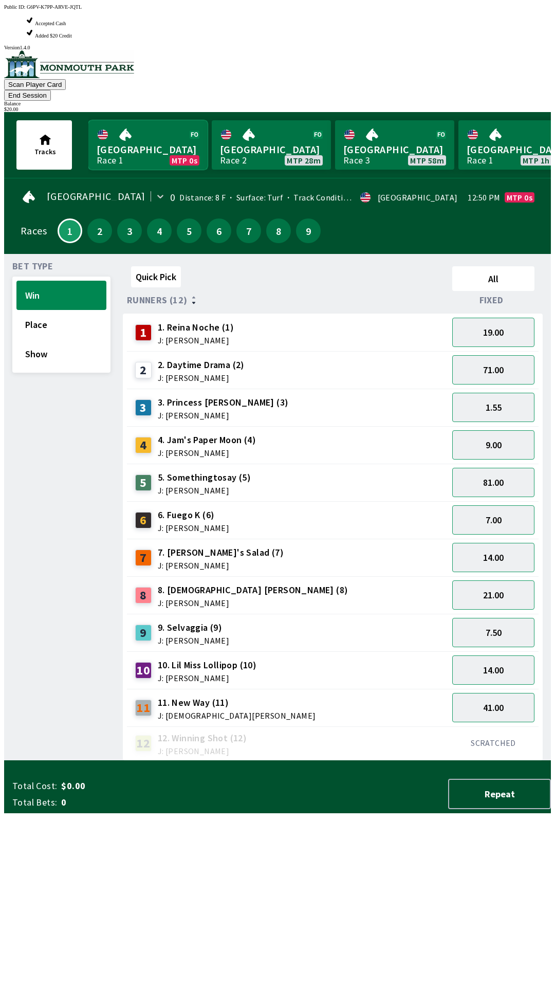
click at [134, 120] on link "Monmouth Park Race 1 MTP 0s" at bounding box center [147, 144] width 119 height 49
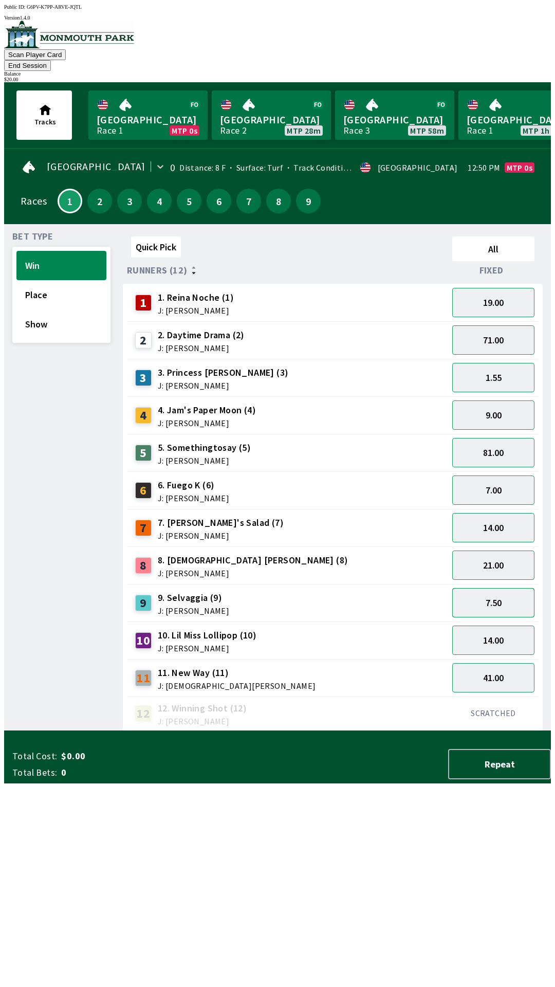
click at [509, 588] on button "7.50" at bounding box center [493, 602] width 82 height 29
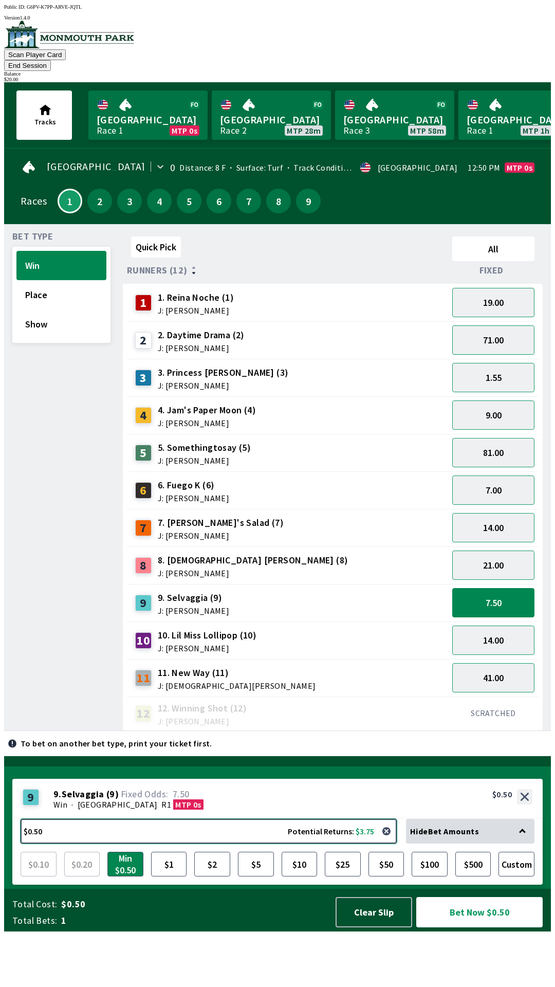
click at [73, 844] on button "$0.50 Potential Returns: $3.75" at bounding box center [209, 831] width 376 height 25
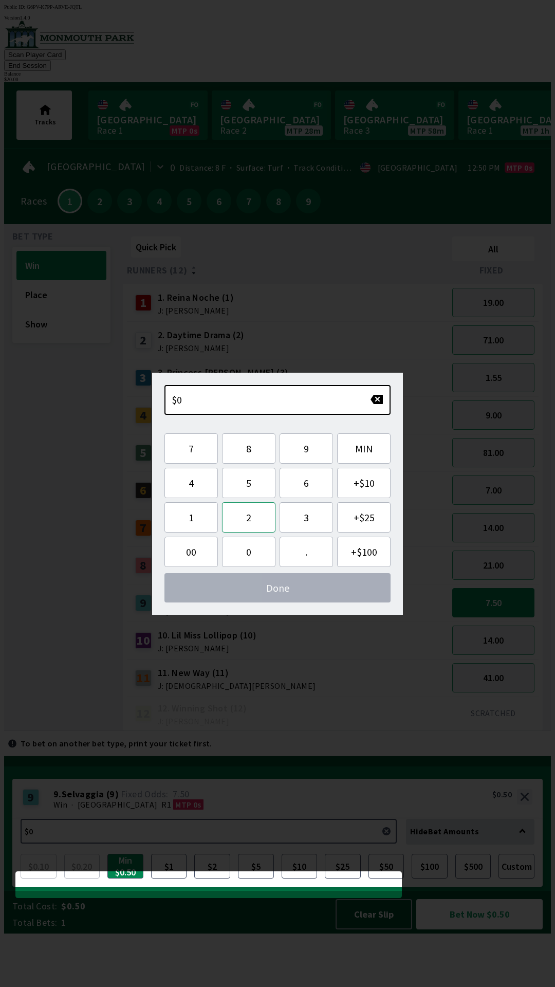
click at [252, 516] on button "2" at bounding box center [248, 517] width 53 height 30
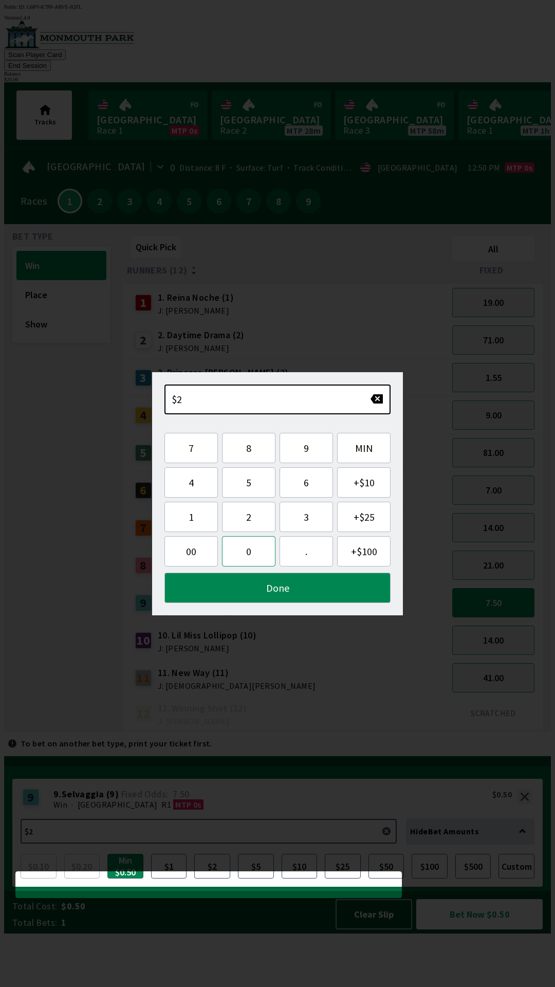
click at [248, 553] on button "0" at bounding box center [248, 551] width 53 height 30
click at [286, 587] on button "Done" at bounding box center [278, 588] width 226 height 30
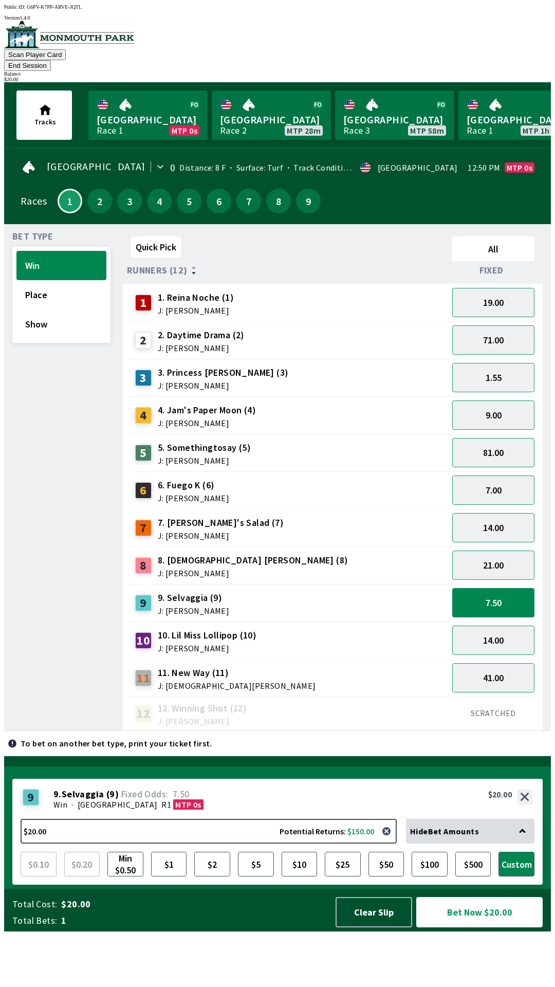
click at [475, 928] on button "Bet Now $20.00" at bounding box center [479, 912] width 126 height 30
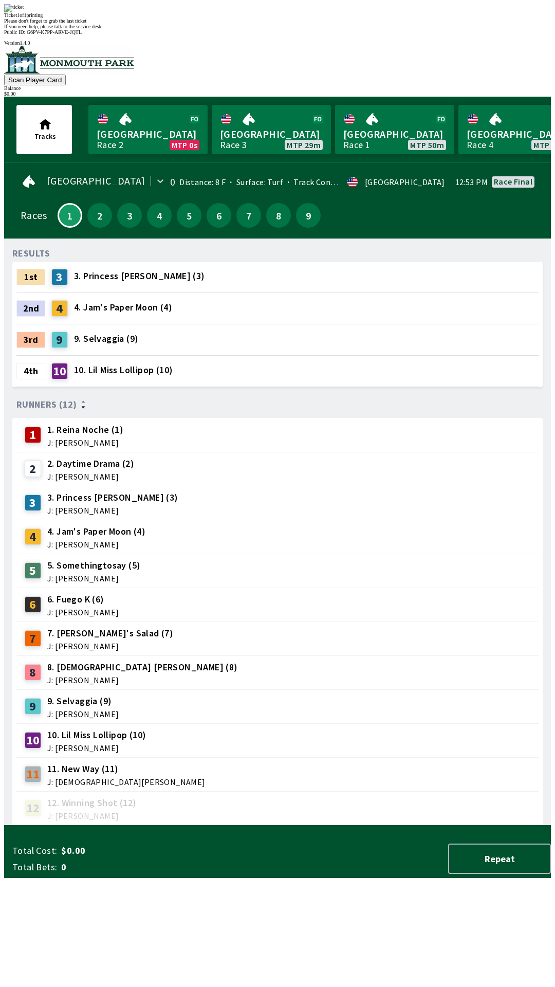
click at [361, 18] on div "Ticket 1 of 1 printing" at bounding box center [277, 15] width 547 height 6
click at [418, 29] on div "Ticket 1 of 1 printing Please don't forget to grab the last ticket If you need …" at bounding box center [277, 16] width 547 height 25
click at [427, 29] on div "Ticket 1 of 1 printing Please don't forget to grab the last ticket If you need …" at bounding box center [277, 16] width 547 height 25
click at [301, 795] on div "12 12. Winning Shot (12) J: [PERSON_NAME]" at bounding box center [278, 808] width 514 height 26
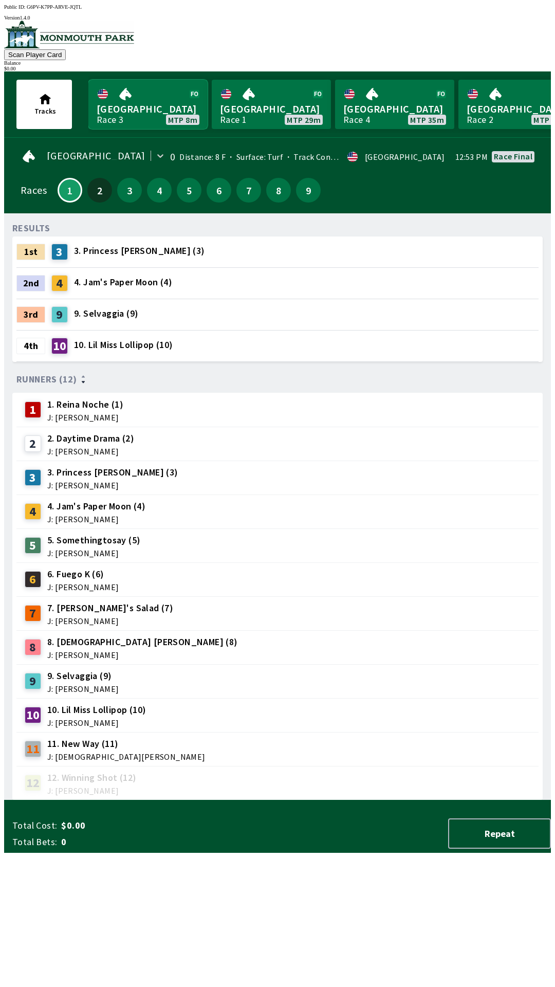
click at [143, 101] on link "[GEOGRAPHIC_DATA] Race 3 MTP 8m" at bounding box center [147, 104] width 119 height 49
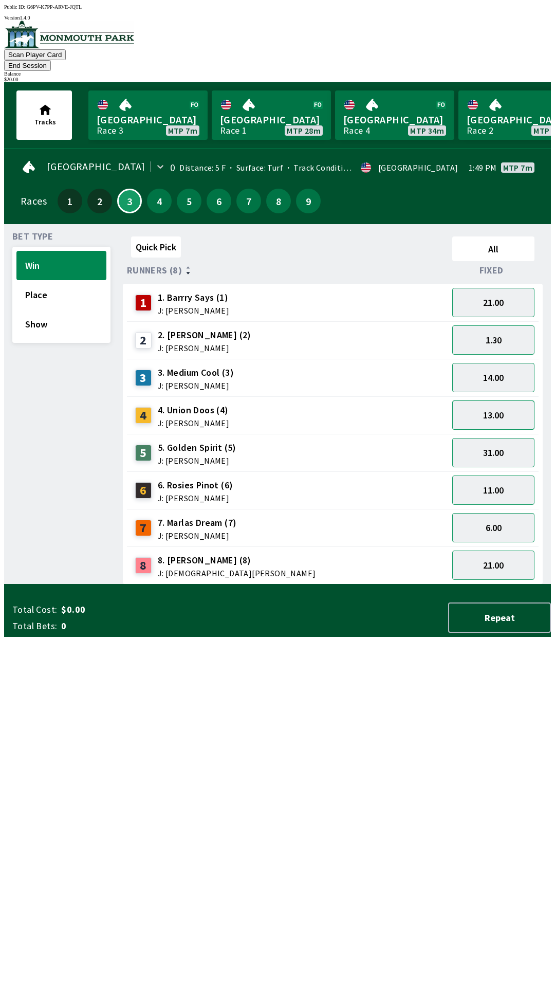
click at [503, 404] on button "13.00" at bounding box center [493, 415] width 82 height 29
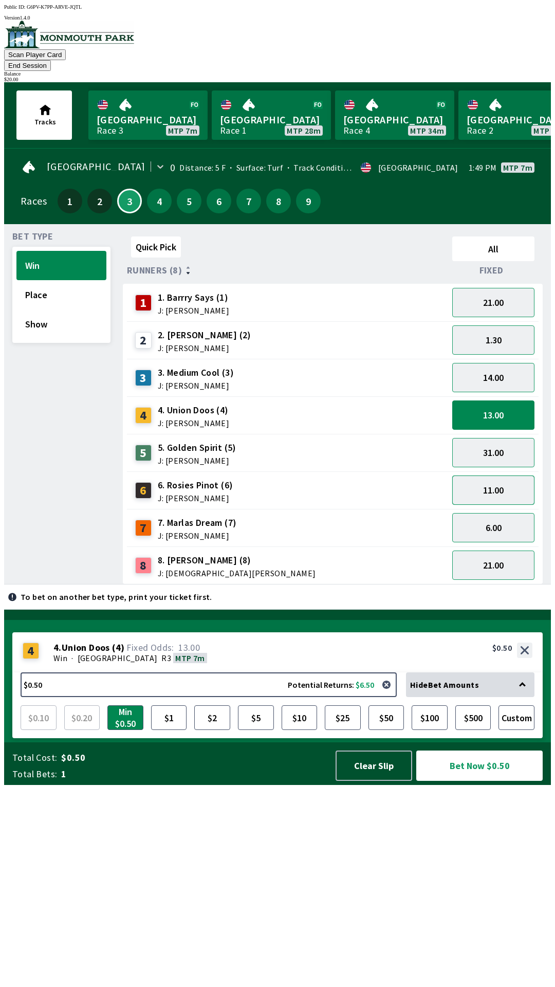
click at [503, 476] on button "11.00" at bounding box center [493, 490] width 82 height 29
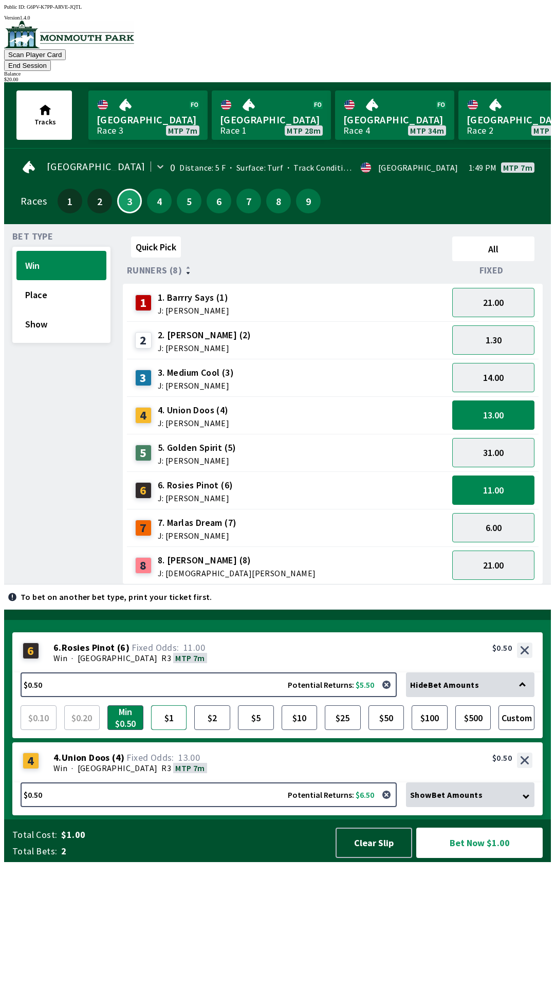
click at [164, 730] on button "$1" at bounding box center [169, 717] width 36 height 25
click at [526, 689] on icon at bounding box center [522, 685] width 7 height 7
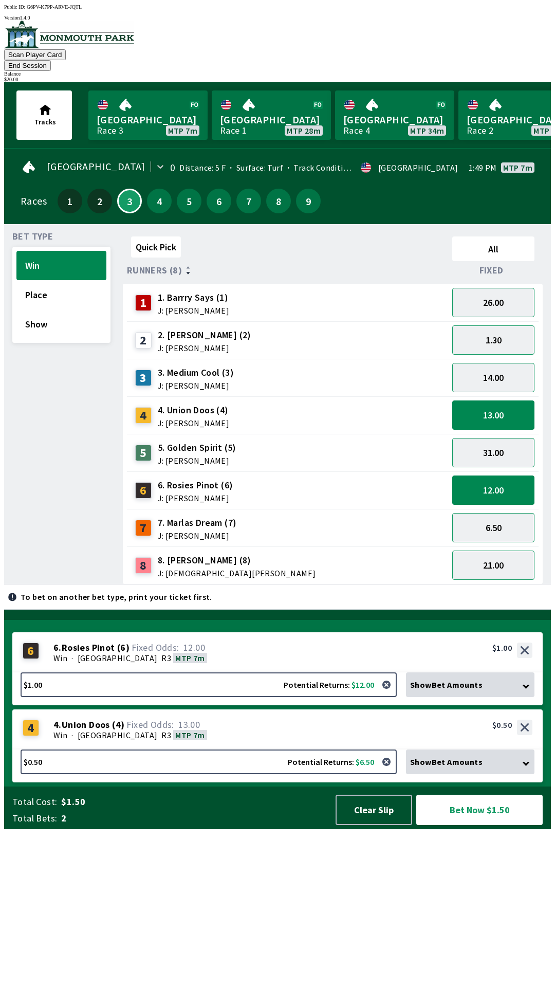
click at [520, 697] on div "Show Bet Amounts" at bounding box center [470, 685] width 129 height 25
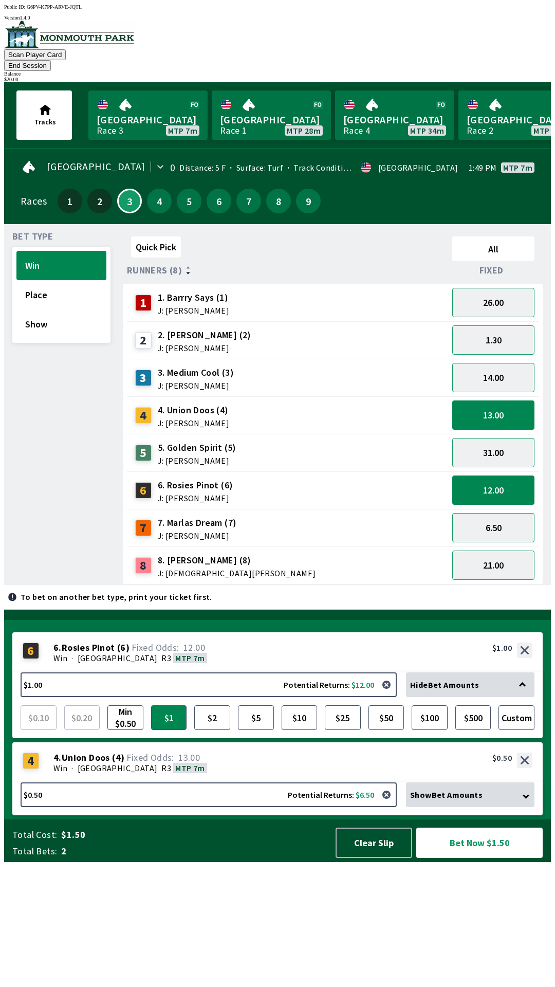
click at [523, 807] on div "Show Bet Amounts" at bounding box center [470, 795] width 129 height 25
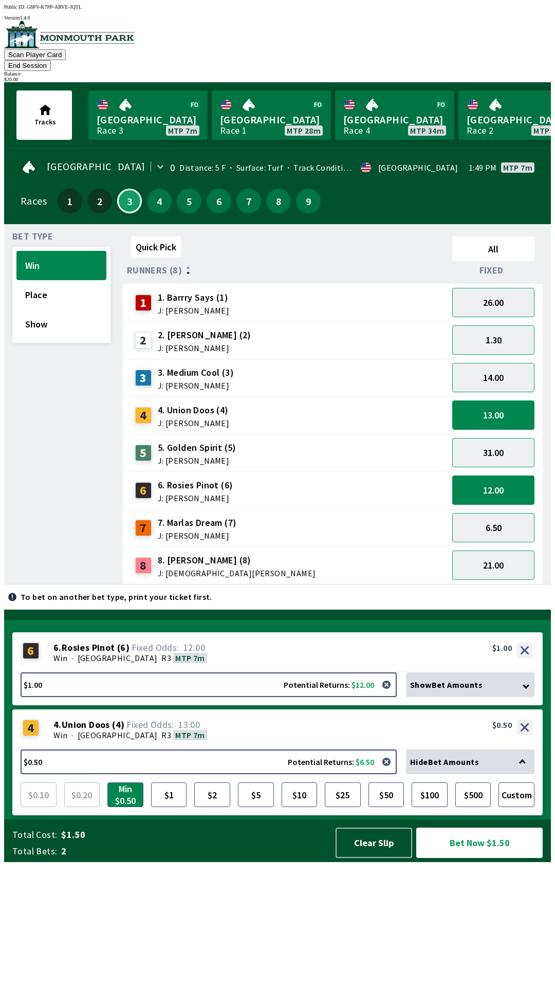
click at [526, 766] on icon at bounding box center [522, 762] width 7 height 7
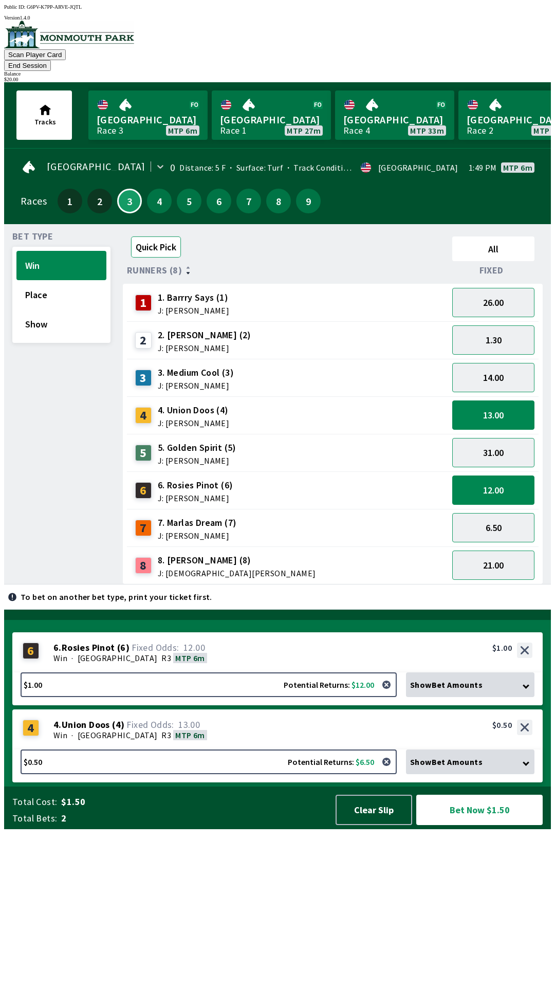
click at [156, 237] on button "Quick Pick" at bounding box center [156, 247] width 50 height 21
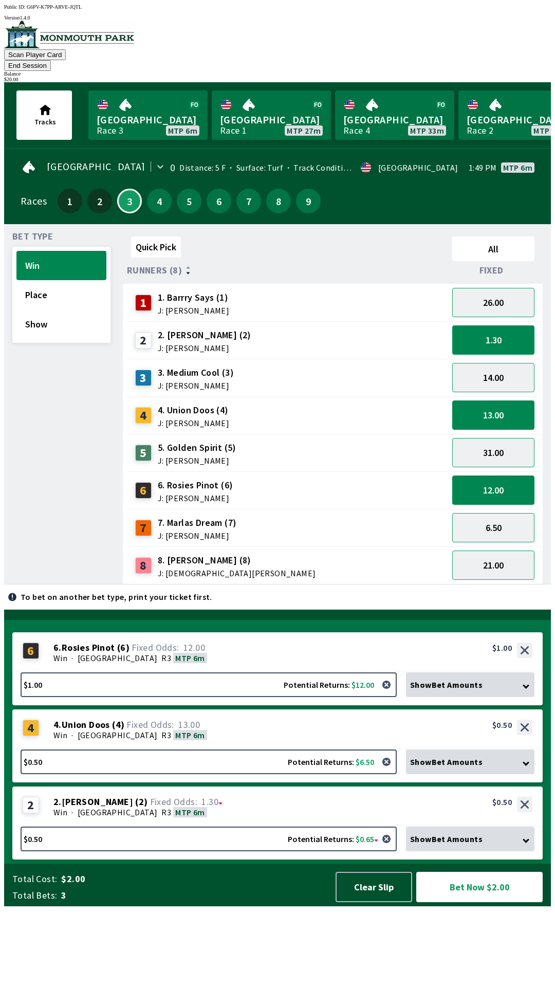
click at [511, 325] on button "1.30" at bounding box center [493, 339] width 82 height 29
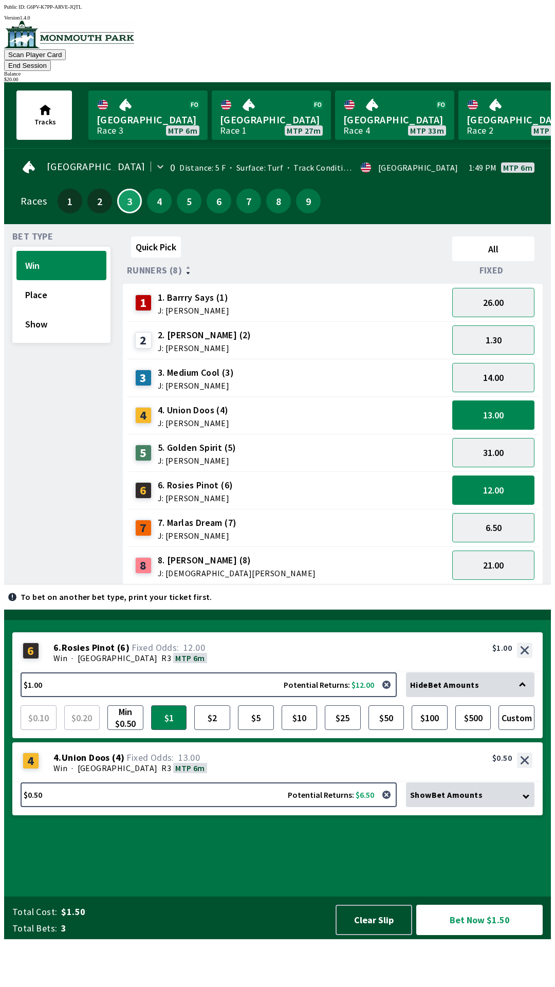
click at [507, 404] on button "13.00" at bounding box center [493, 415] width 82 height 29
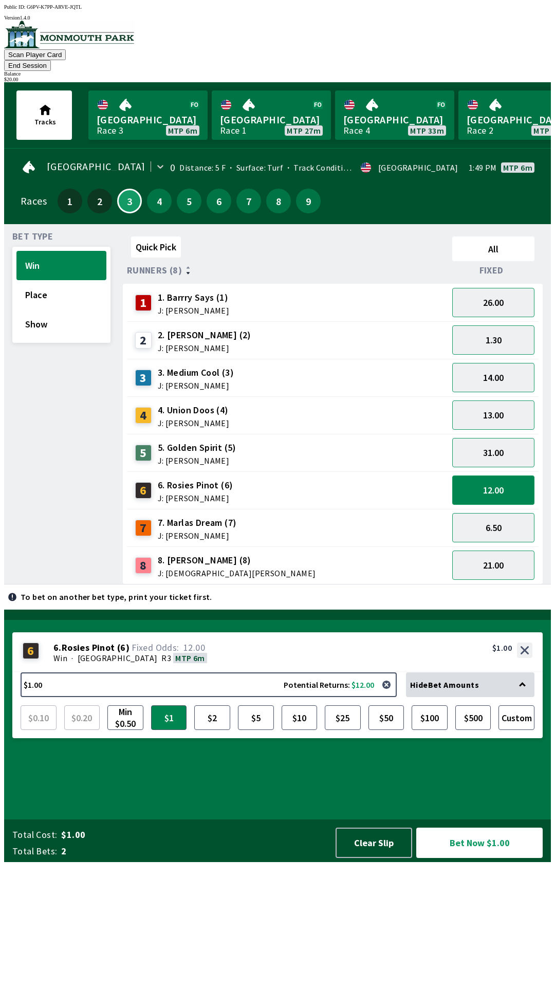
click at [501, 476] on button "12.00" at bounding box center [493, 490] width 82 height 29
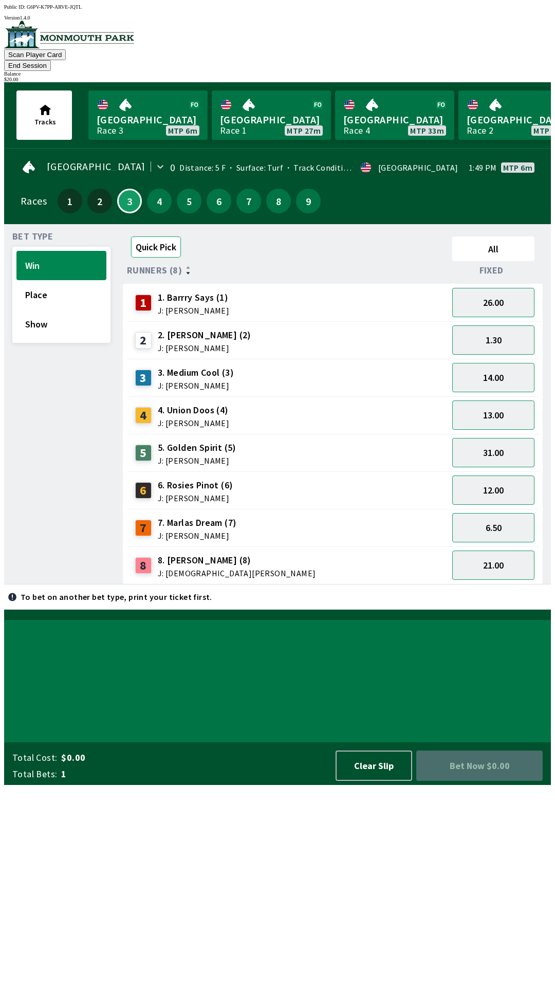
click at [161, 237] on button "Quick Pick" at bounding box center [156, 247] width 50 height 21
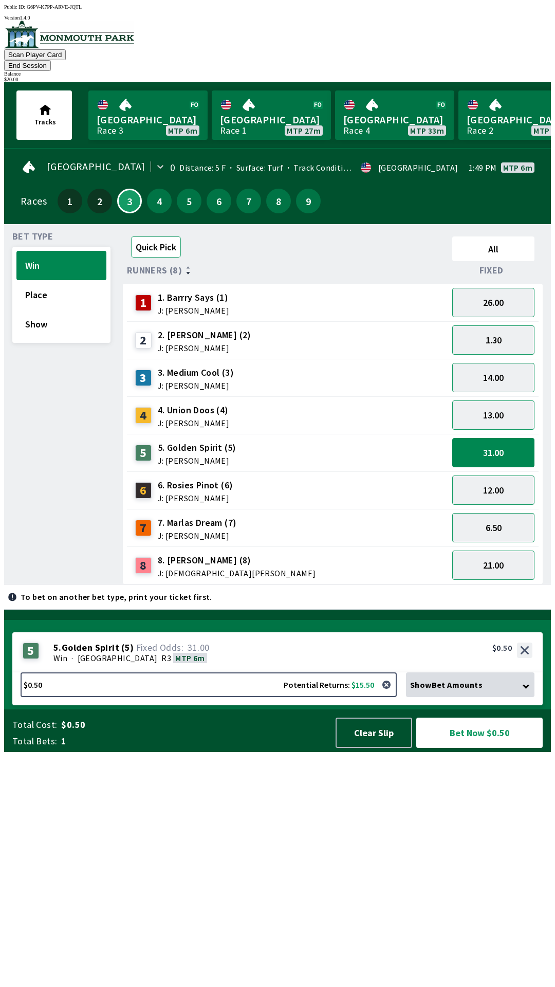
click at [163, 237] on button "Quick Pick" at bounding box center [156, 247] width 50 height 21
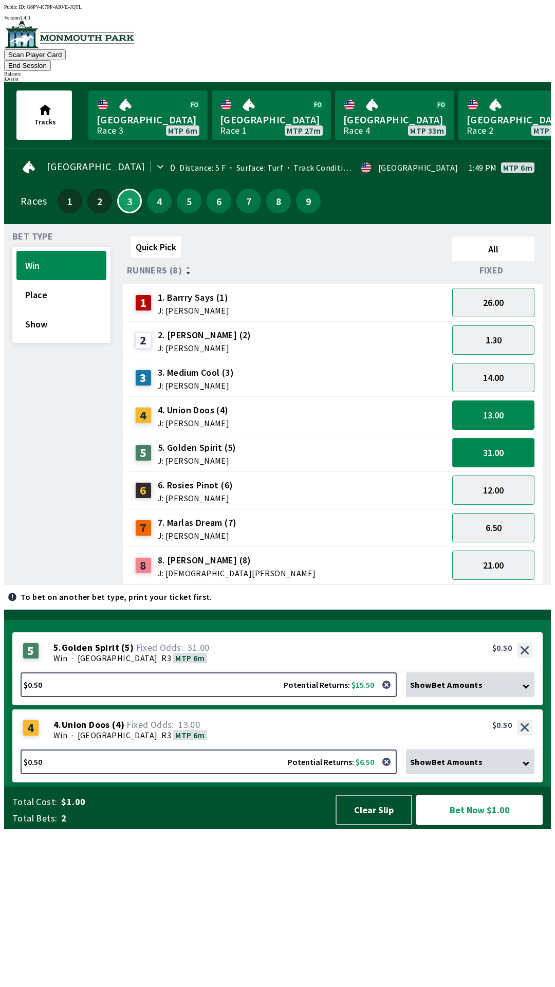
click at [504, 438] on button "31.00" at bounding box center [493, 452] width 82 height 29
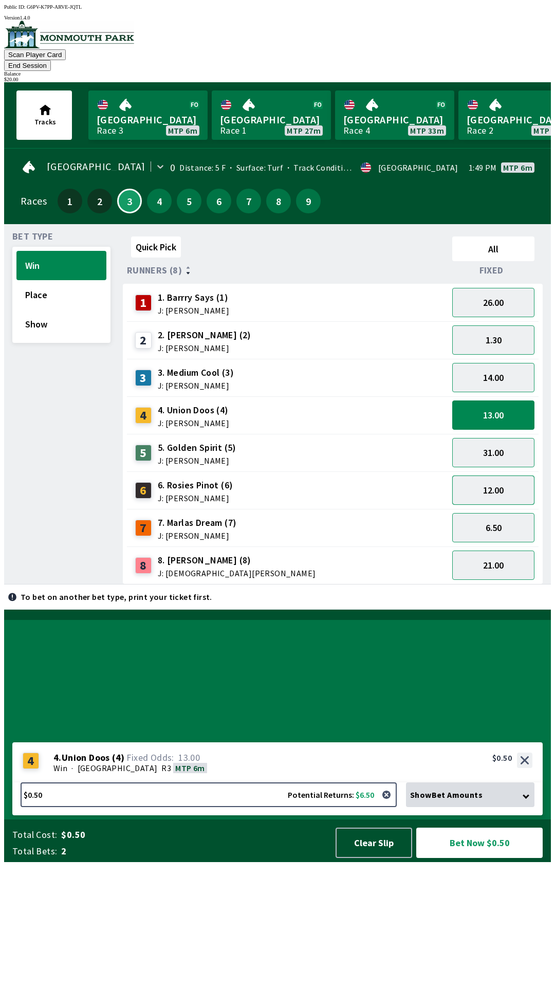
click at [505, 476] on button "12.00" at bounding box center [493, 490] width 82 height 29
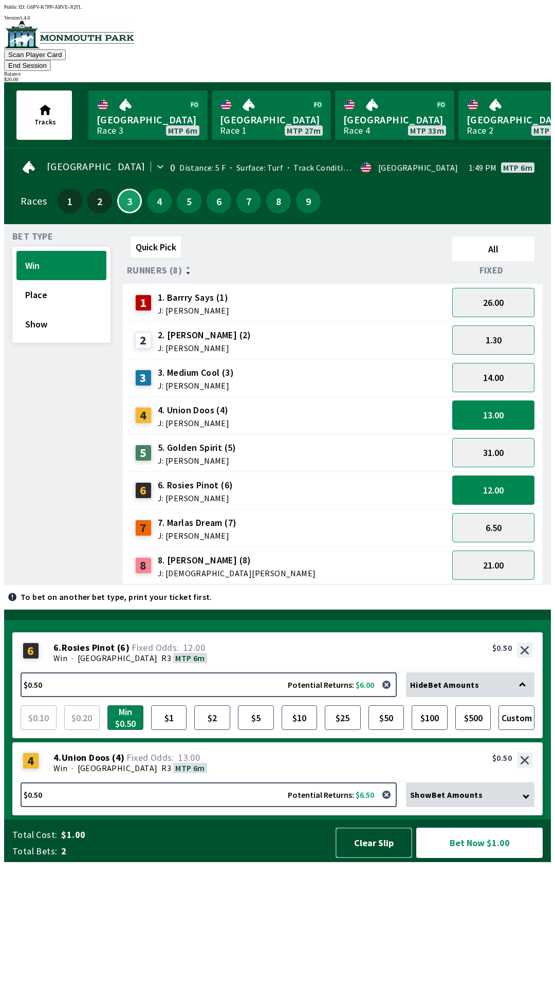
click at [373, 858] on button "Clear Slip" at bounding box center [374, 843] width 77 height 30
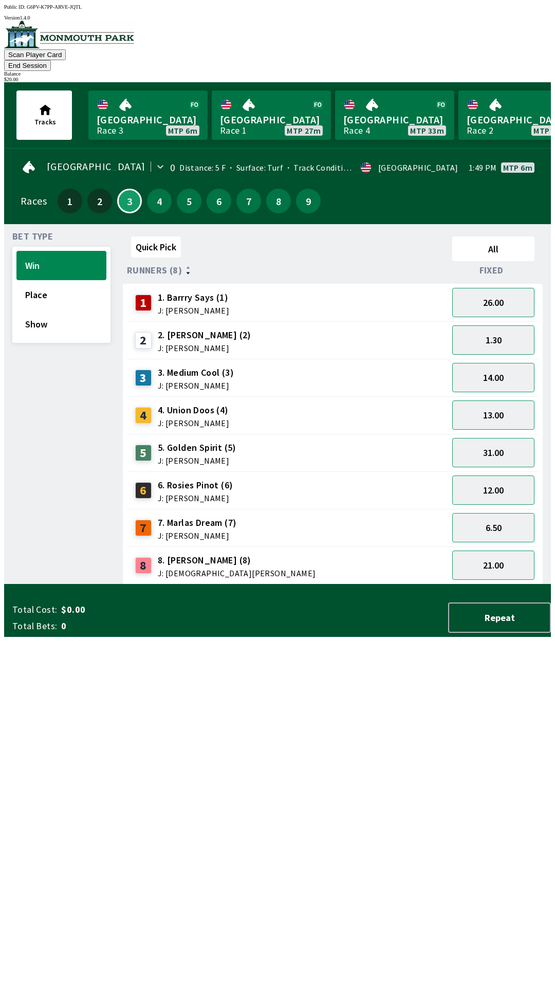
click at [51, 60] on button "End Session" at bounding box center [27, 65] width 47 height 11
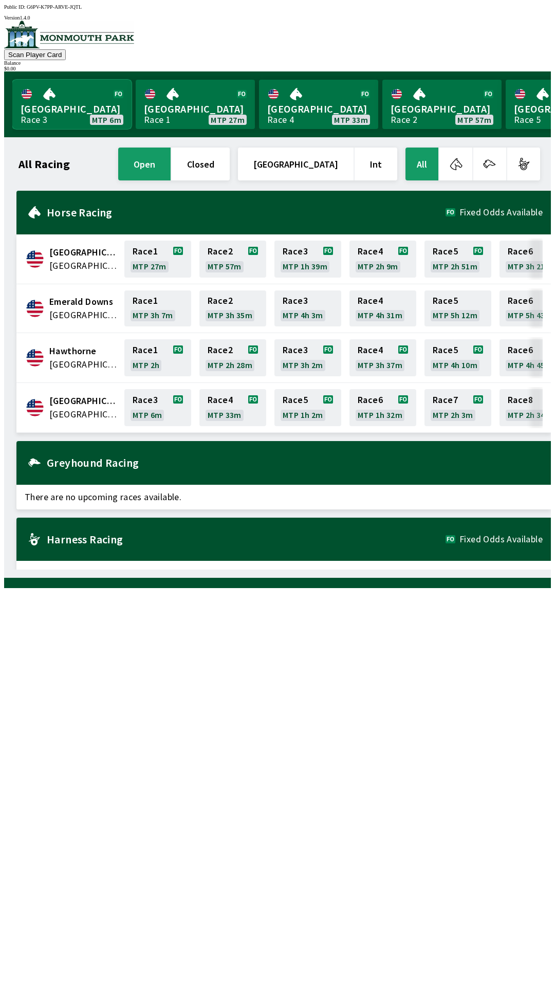
click at [78, 87] on link "[GEOGRAPHIC_DATA] Race 3 MTP 6m" at bounding box center [71, 104] width 119 height 49
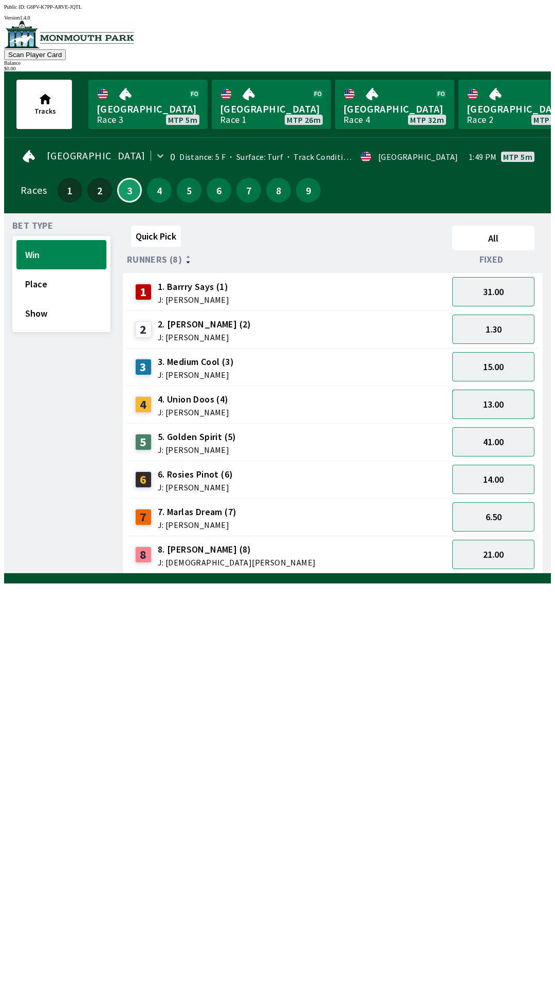
click at [505, 390] on button "13.00" at bounding box center [493, 404] width 82 height 29
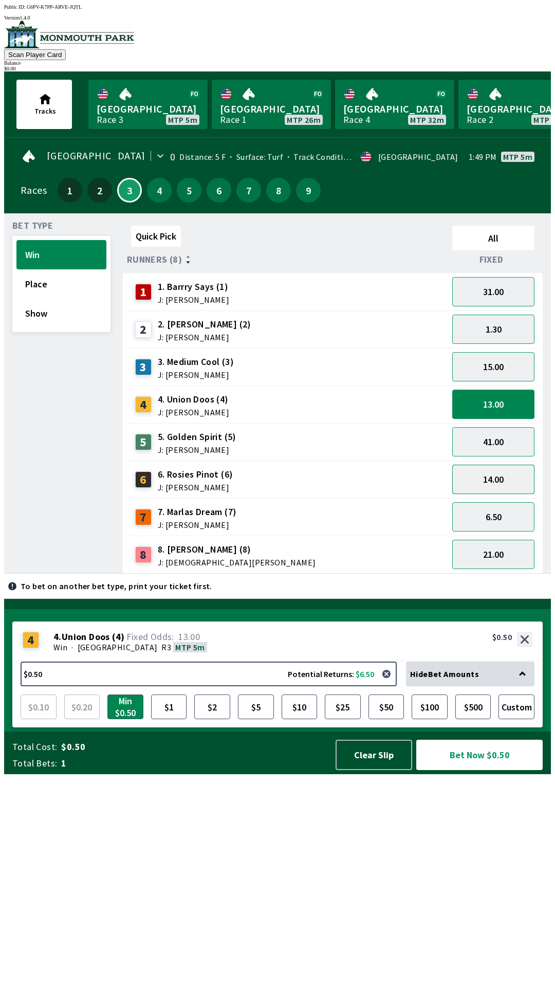
click at [512, 477] on button "14.00" at bounding box center [493, 479] width 82 height 29
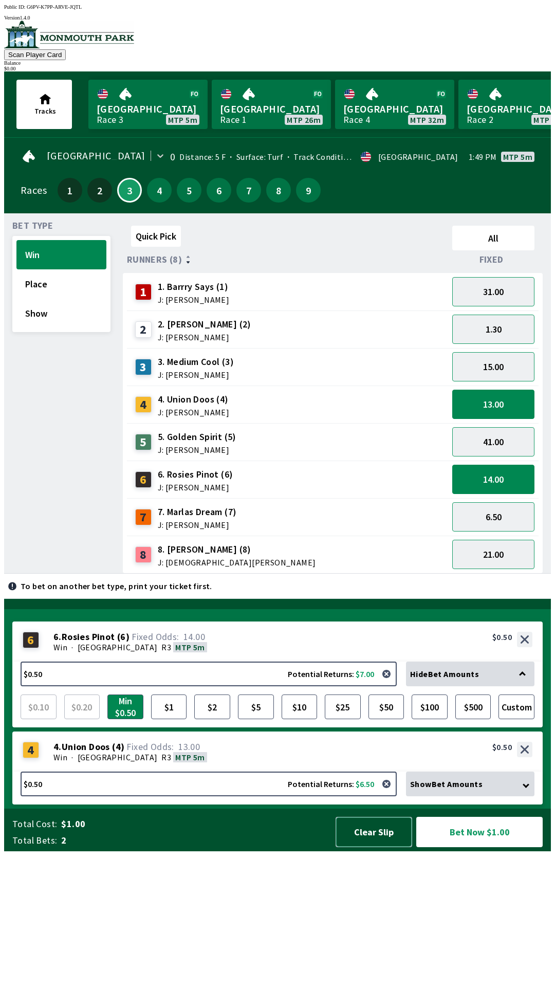
click at [375, 847] on button "Clear Slip" at bounding box center [374, 832] width 77 height 30
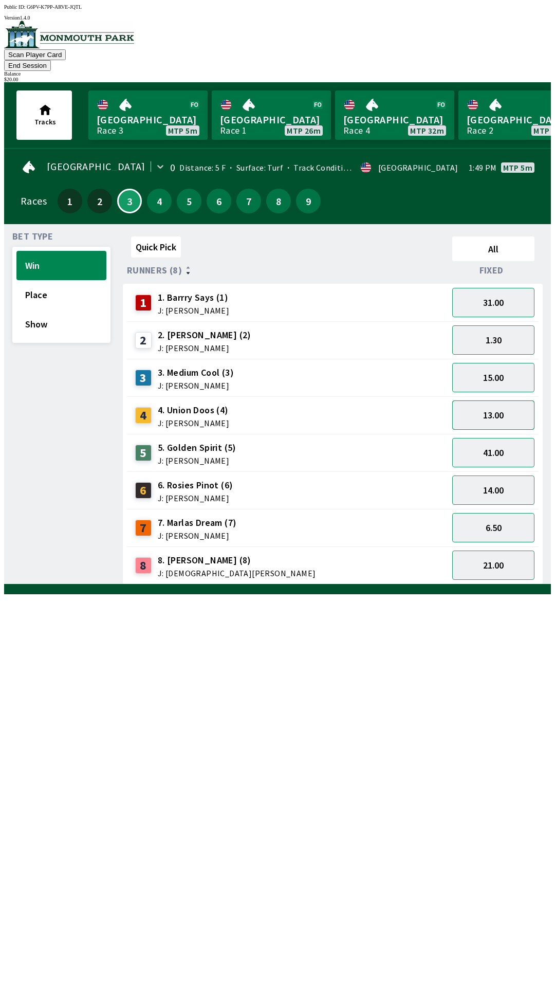
click at [500, 402] on button "13.00" at bounding box center [493, 415] width 82 height 29
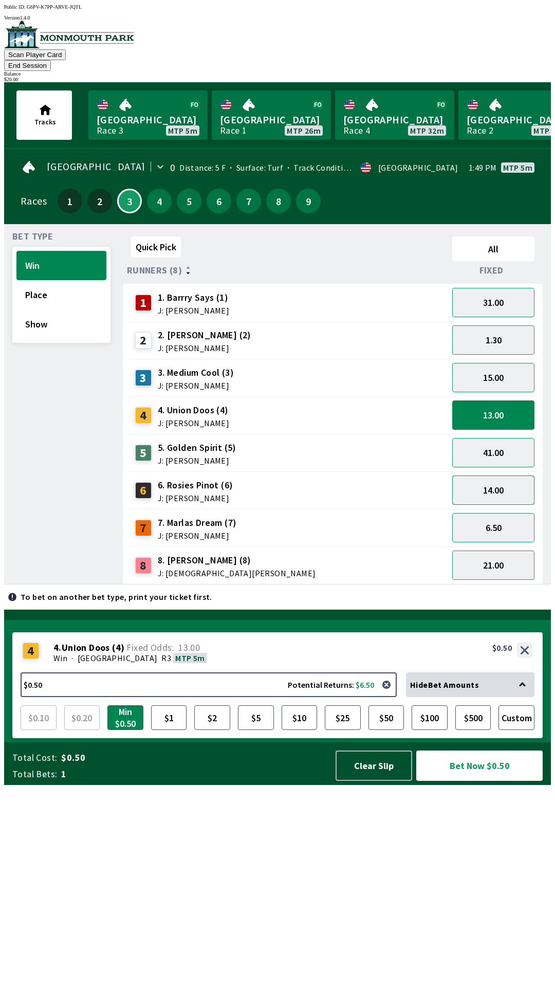
click at [512, 477] on button "14.00" at bounding box center [493, 490] width 82 height 29
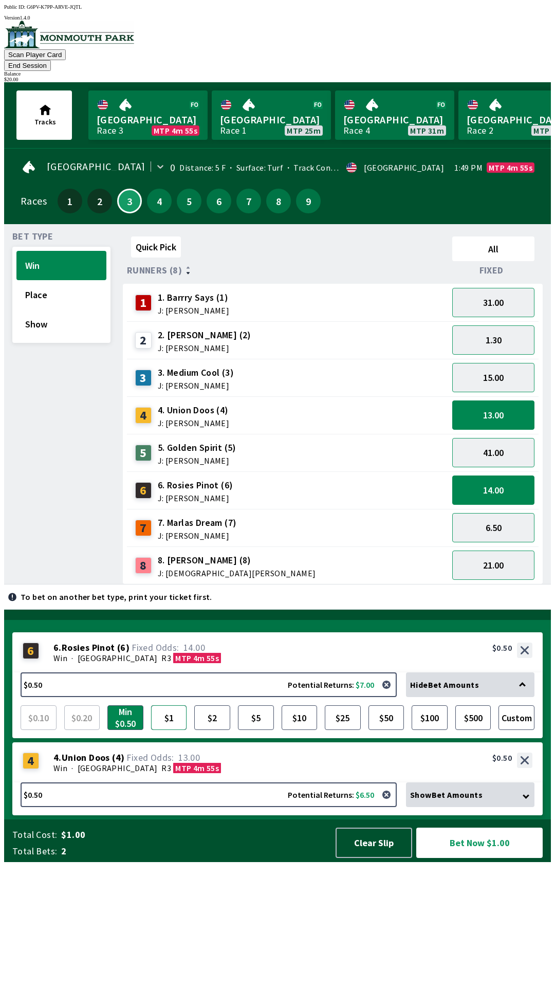
click at [165, 730] on button "$1" at bounding box center [169, 717] width 36 height 25
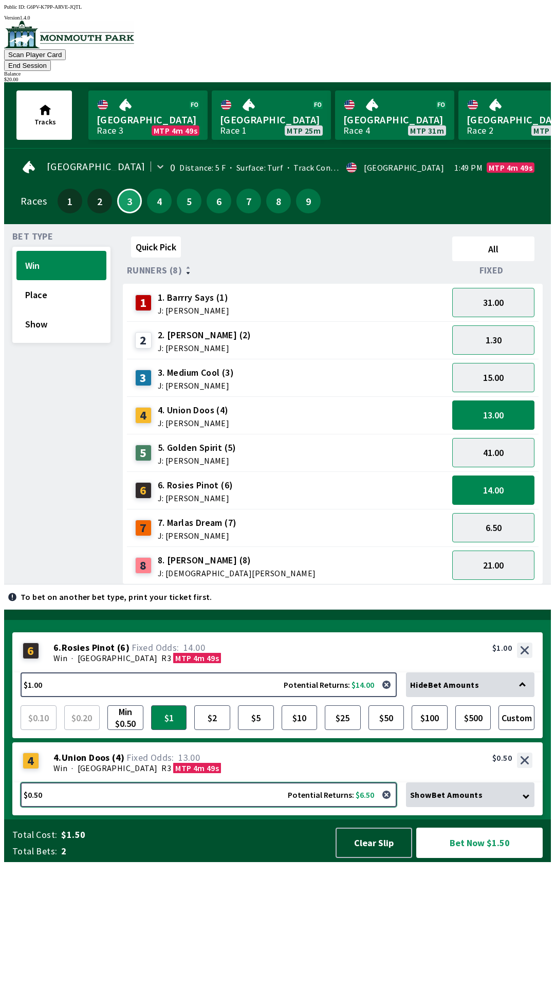
click at [273, 807] on button "$0.50 Potential Returns: $6.50" at bounding box center [209, 795] width 376 height 25
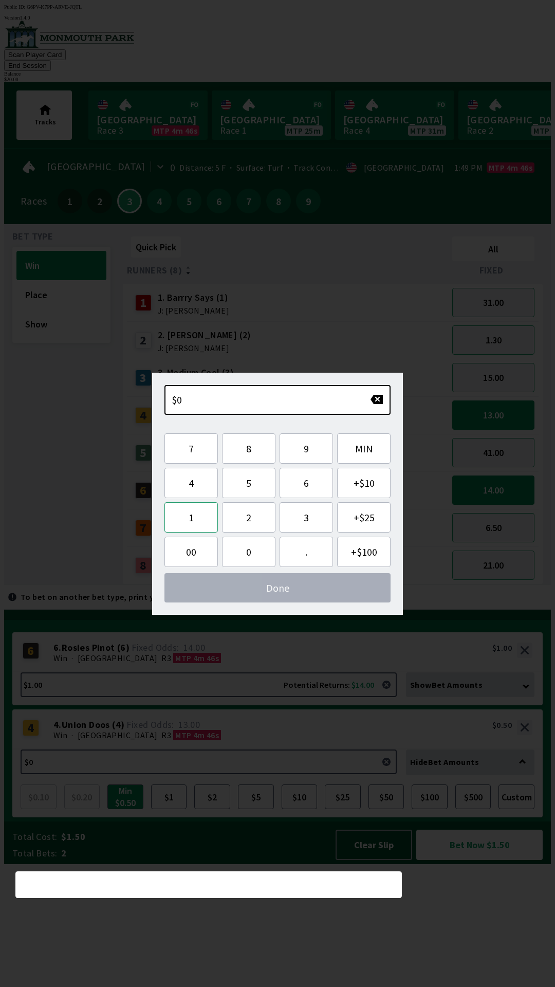
click at [206, 522] on button "1" at bounding box center [191, 517] width 53 height 30
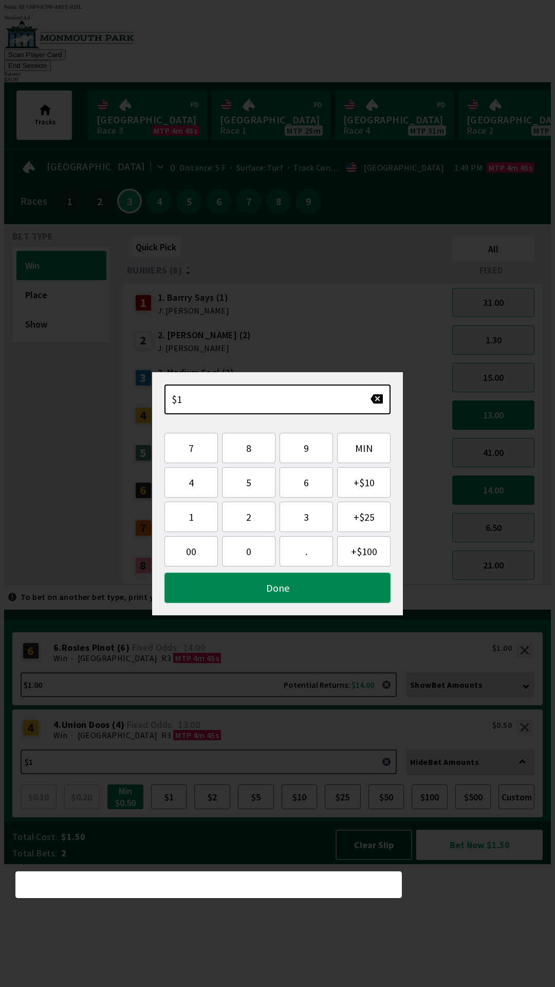
click at [321, 584] on button "Done" at bounding box center [278, 588] width 226 height 30
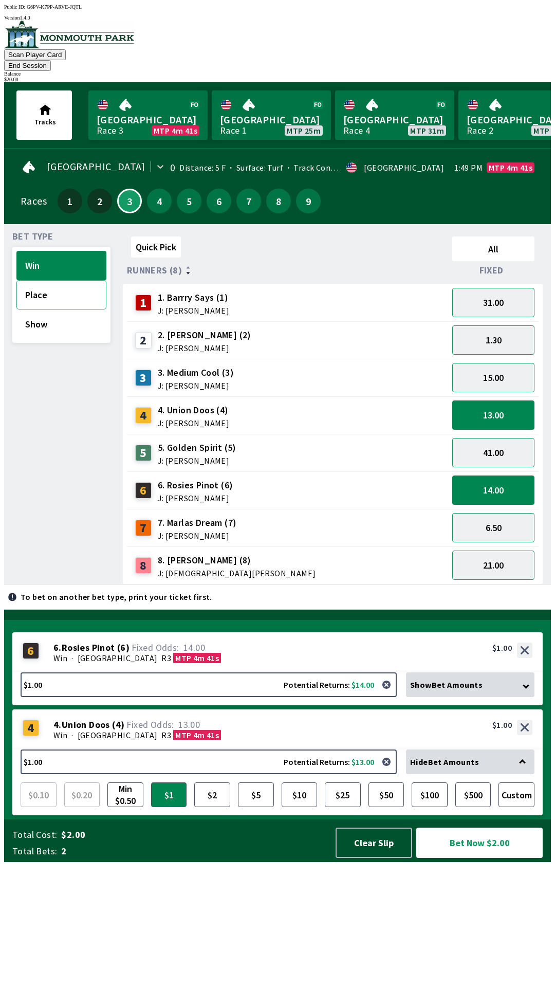
click at [77, 280] on button "Place" at bounding box center [61, 294] width 90 height 29
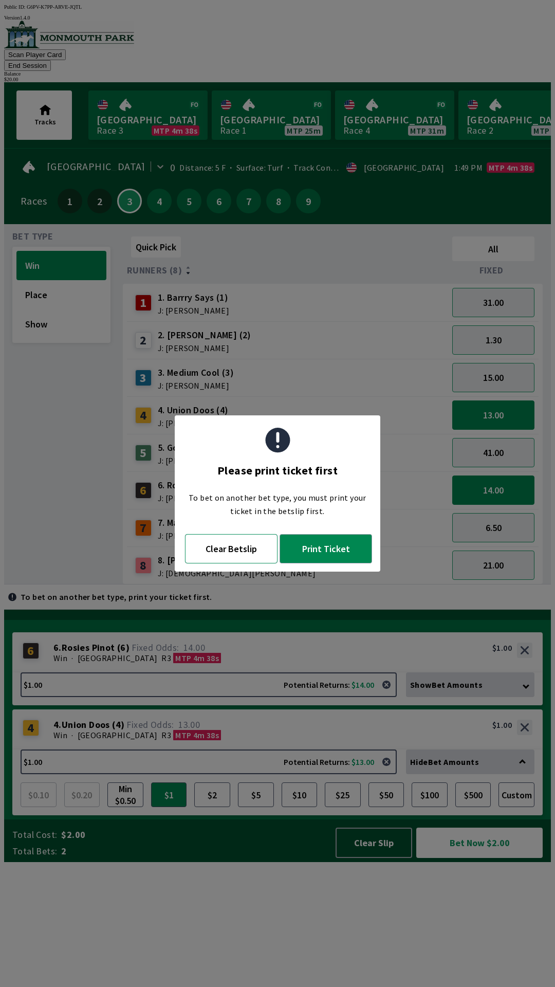
click at [224, 555] on button "Clear Betslip" at bounding box center [231, 548] width 93 height 29
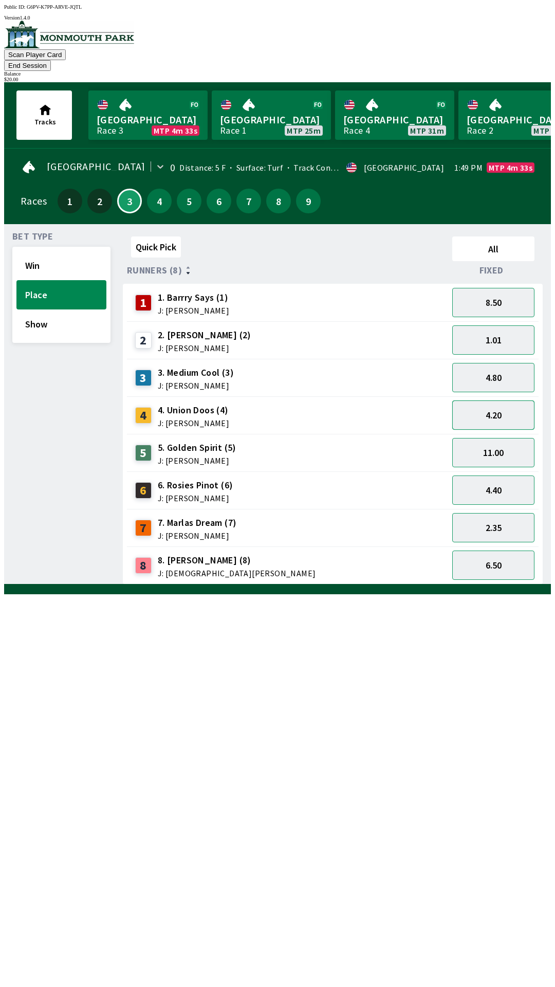
click at [490, 401] on button "4.20" at bounding box center [493, 415] width 82 height 29
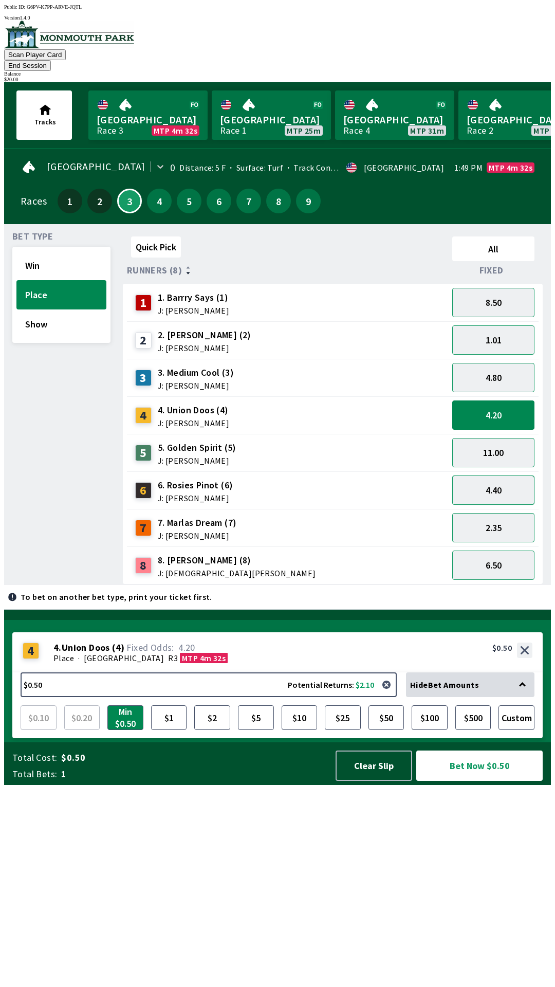
click at [509, 479] on button "4.40" at bounding box center [493, 490] width 82 height 29
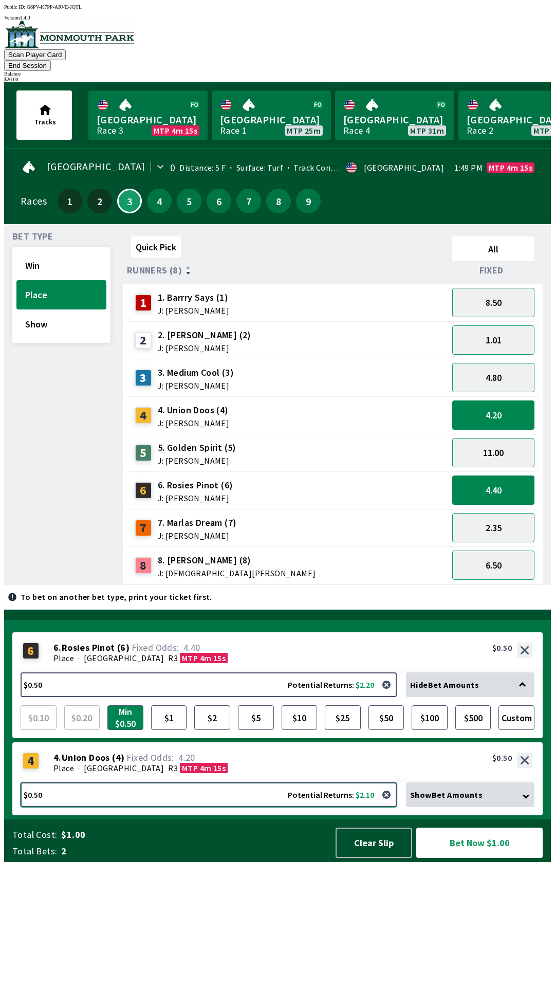
click at [304, 807] on button "$0.50 Potential Returns: $2.10" at bounding box center [209, 795] width 376 height 25
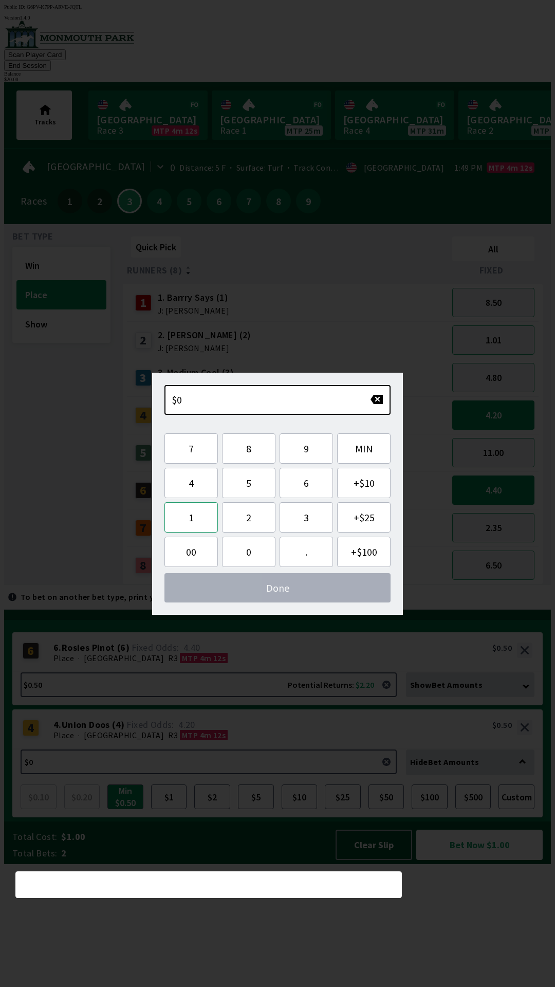
click at [194, 520] on button "1" at bounding box center [191, 517] width 53 height 30
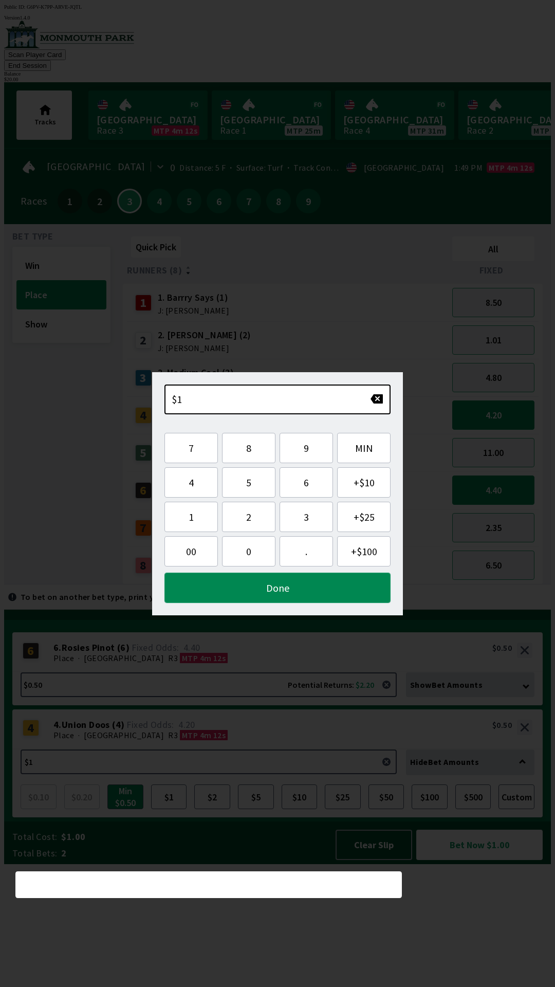
click at [312, 586] on button "Done" at bounding box center [278, 588] width 226 height 30
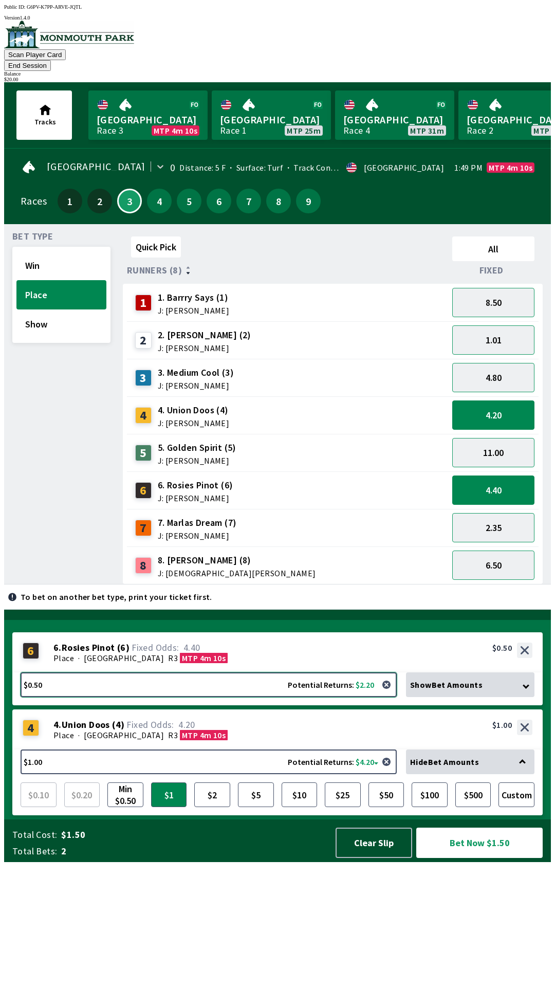
click at [221, 697] on button "$0.50 Potential Returns: $2.20" at bounding box center [209, 685] width 376 height 25
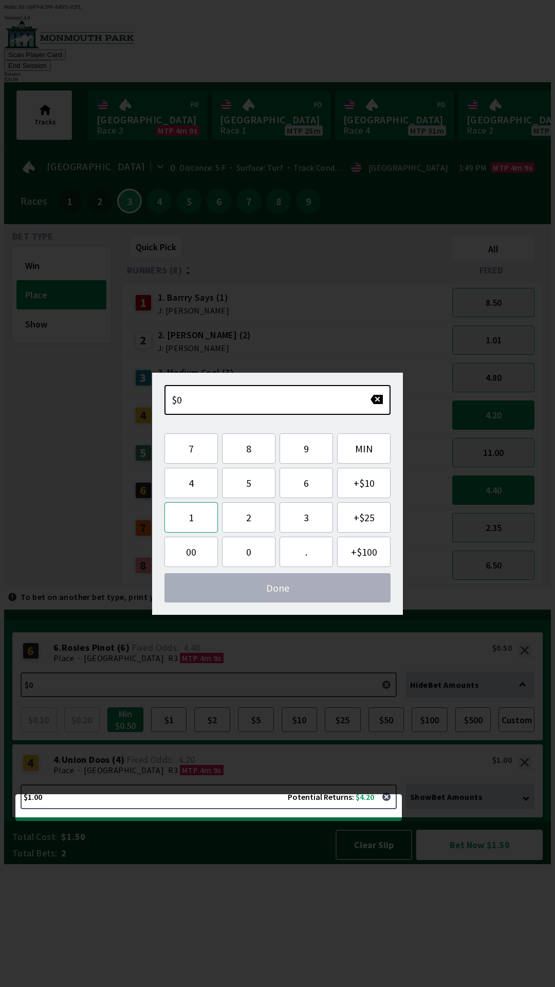
click at [199, 520] on button "1" at bounding box center [191, 517] width 53 height 30
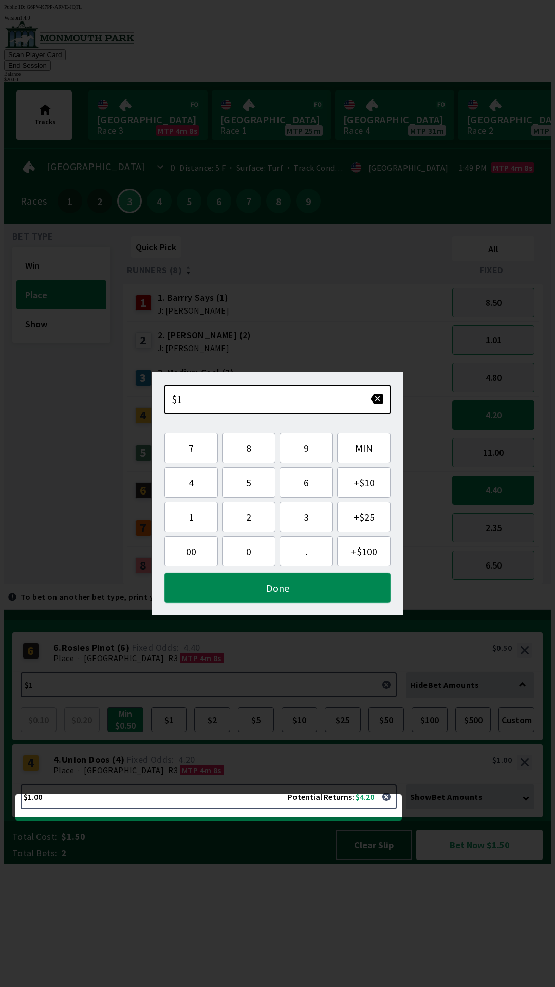
click at [297, 587] on button "Done" at bounding box center [278, 588] width 226 height 30
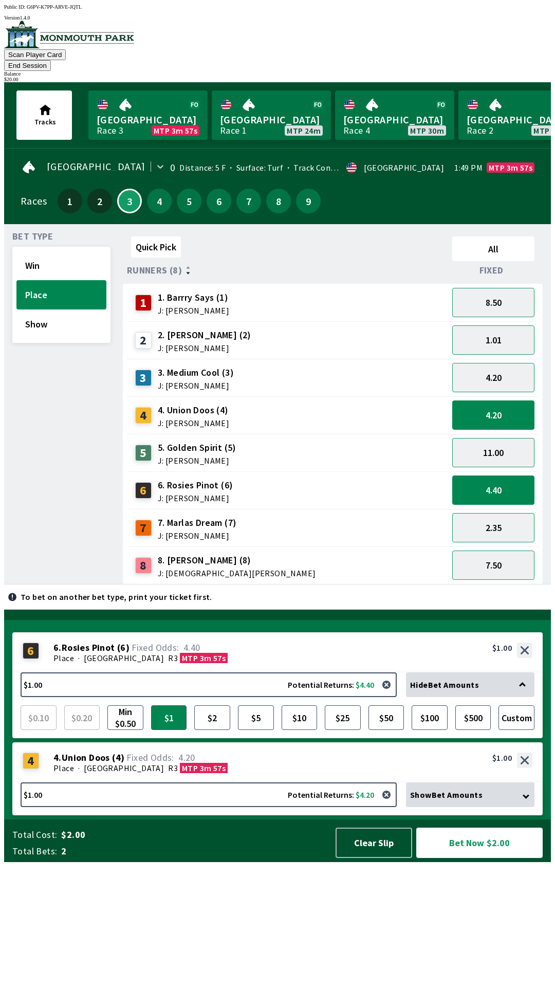
click at [480, 858] on button "Bet Now $2.00" at bounding box center [479, 843] width 126 height 30
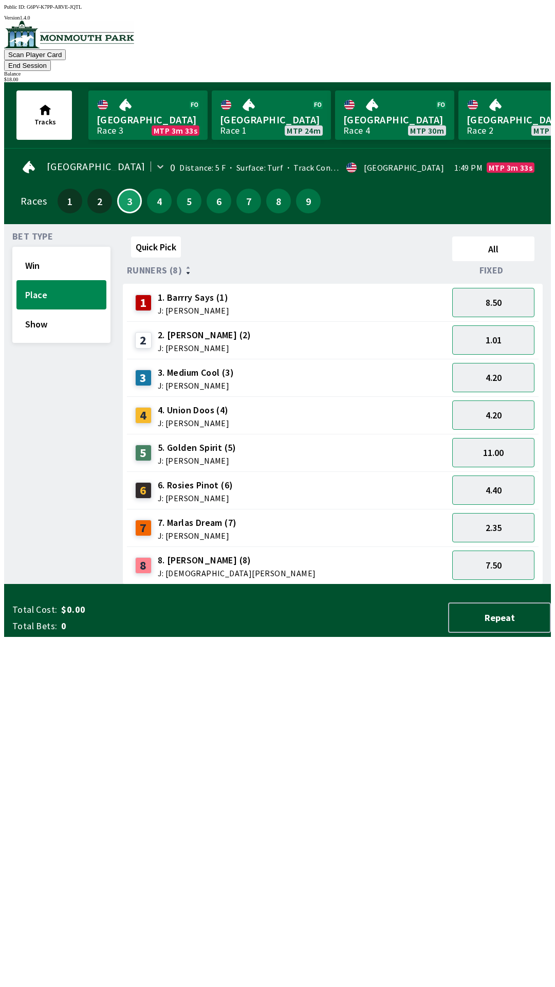
click at [51, 60] on button "End Session" at bounding box center [27, 65] width 47 height 11
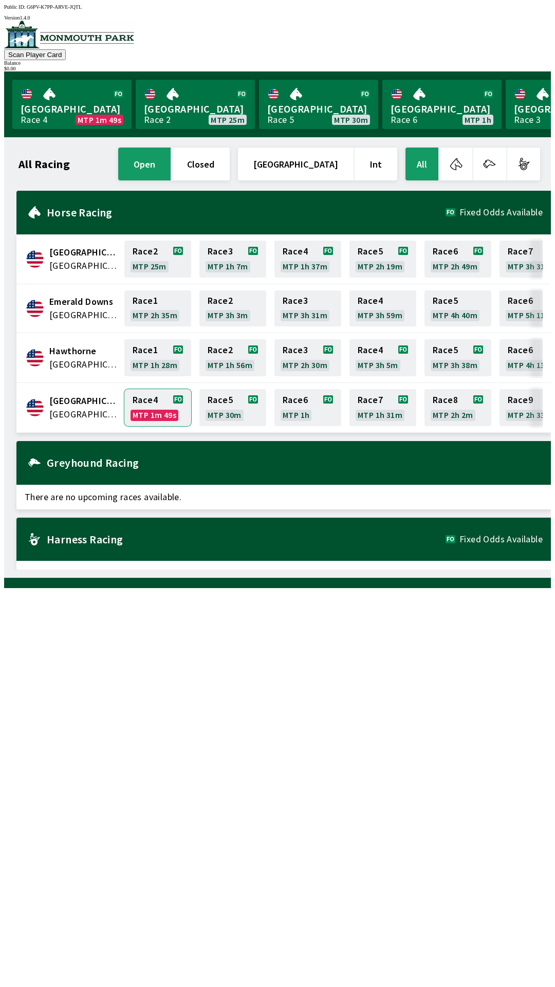
click at [154, 404] on link "Race 4 MTP 1m 49s" at bounding box center [157, 407] width 67 height 37
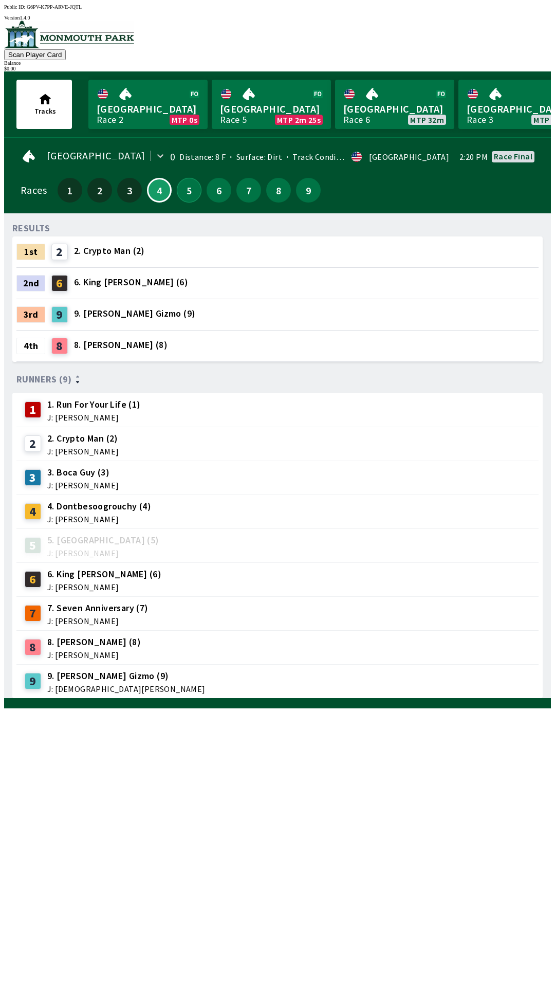
click at [177, 181] on button "5" at bounding box center [189, 190] width 25 height 25
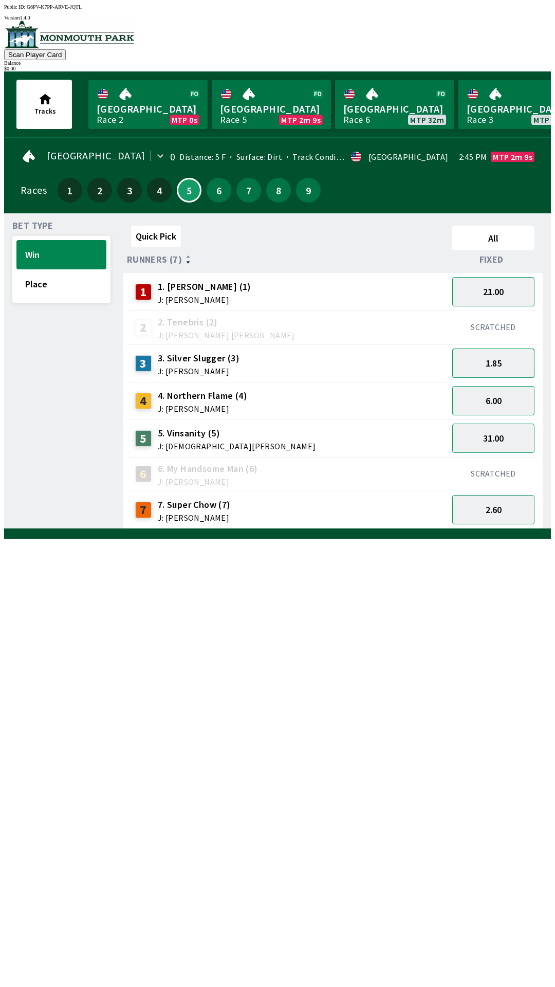
click at [506, 349] on button "1.85" at bounding box center [493, 363] width 82 height 29
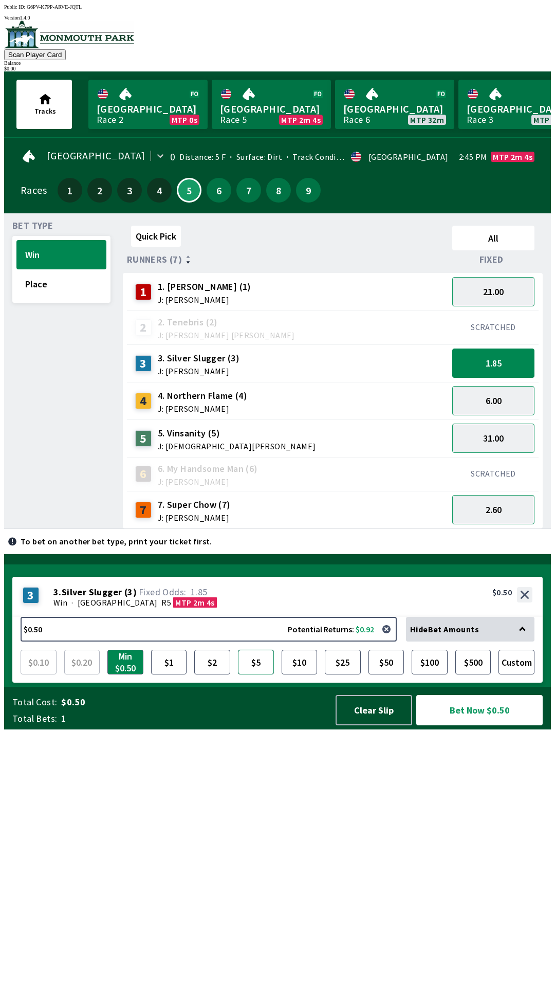
click at [253, 675] on button "$5" at bounding box center [256, 662] width 36 height 25
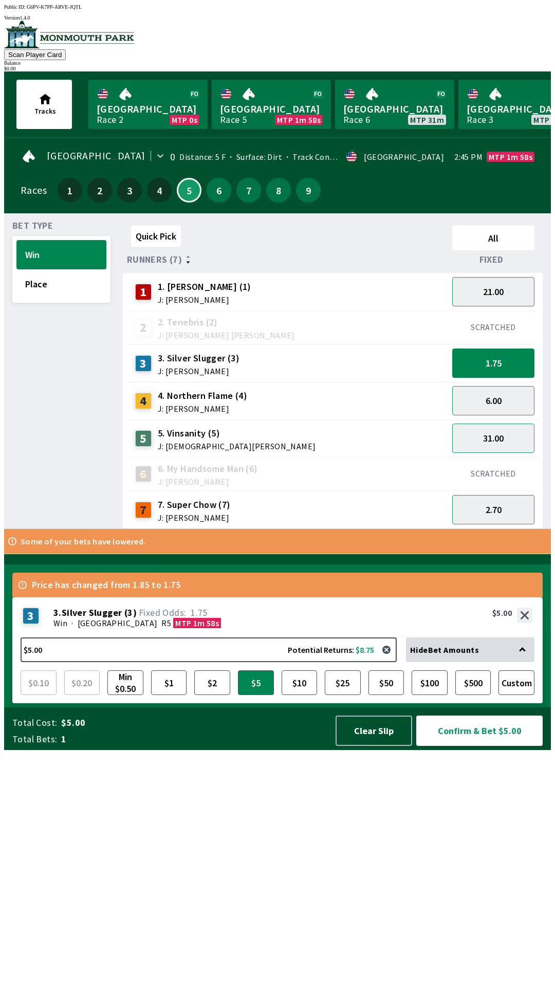
click at [340, 500] on div "7 7. Super Chow (7) J: [PERSON_NAME]" at bounding box center [287, 510] width 313 height 26
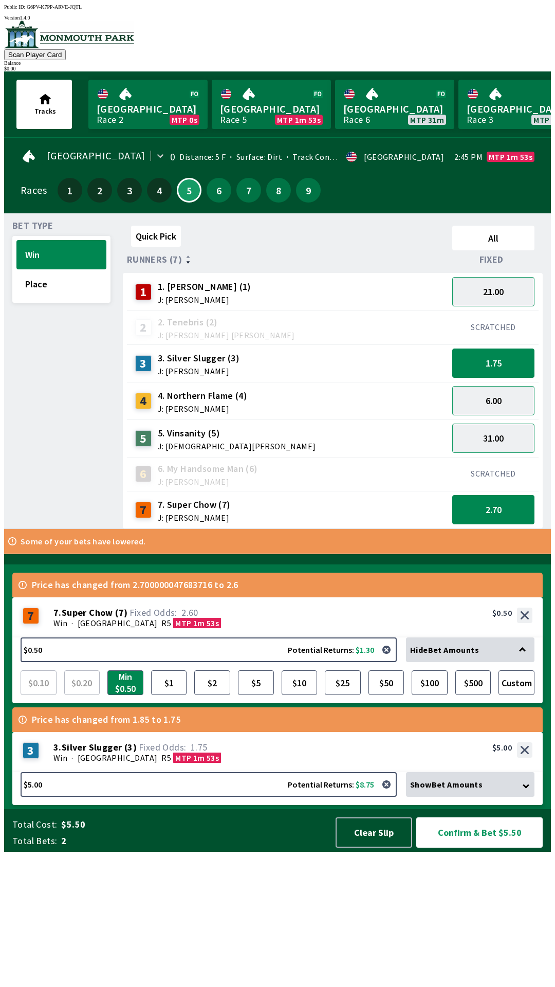
click at [450, 790] on span "Show Bet Amounts" at bounding box center [446, 785] width 73 height 10
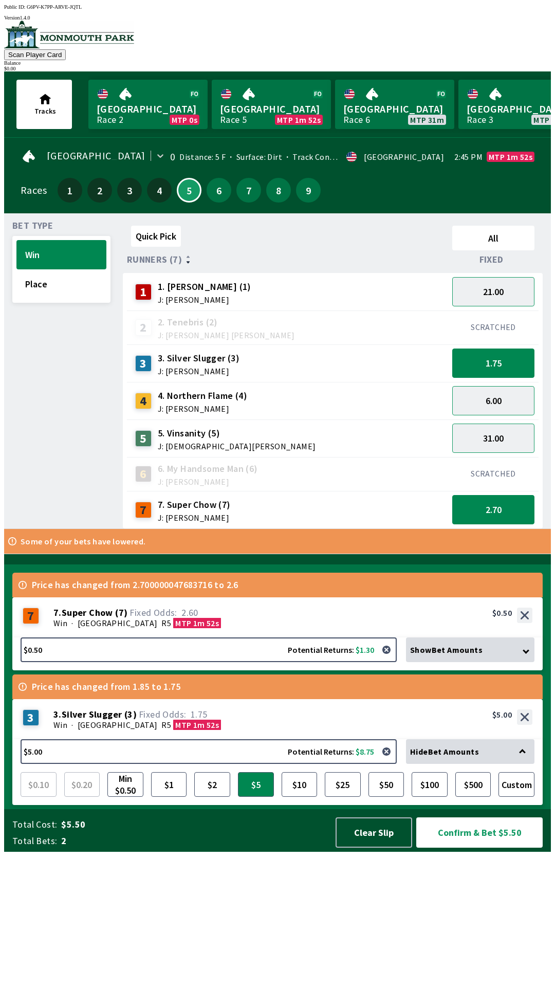
click at [452, 757] on span "Hide Bet Amounts" at bounding box center [444, 752] width 69 height 10
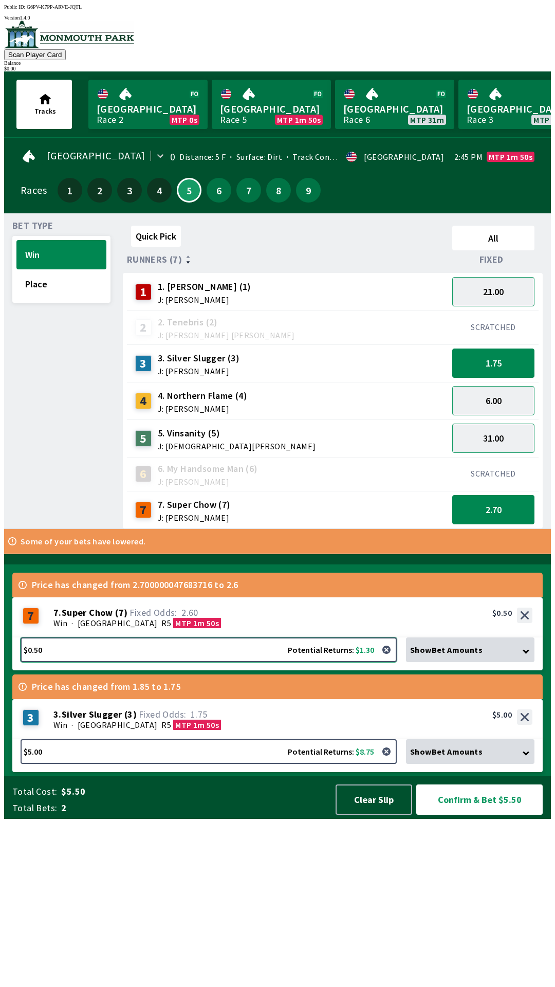
click at [184, 662] on button "$0.50 Potential Returns: $1.30" at bounding box center [209, 650] width 376 height 25
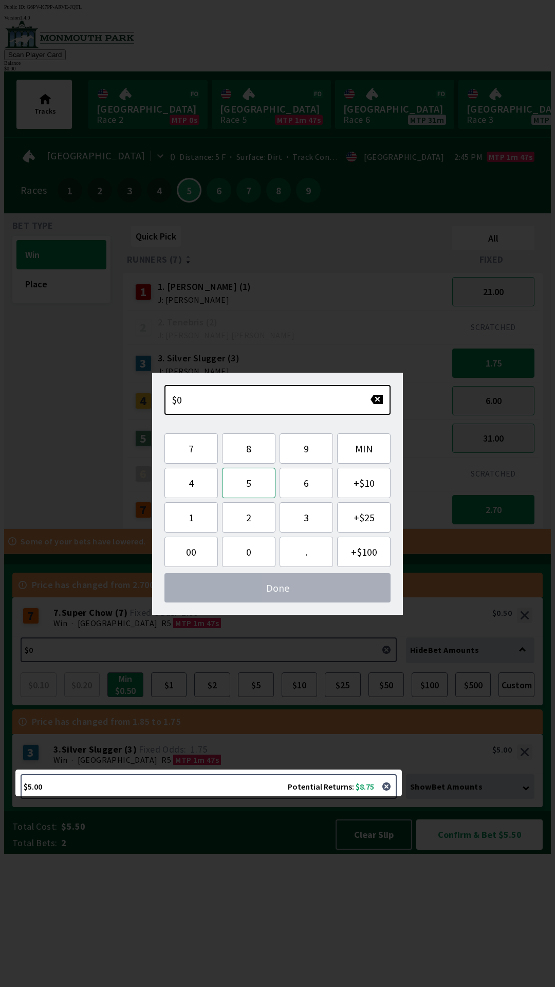
click at [247, 483] on button "5" at bounding box center [248, 483] width 53 height 30
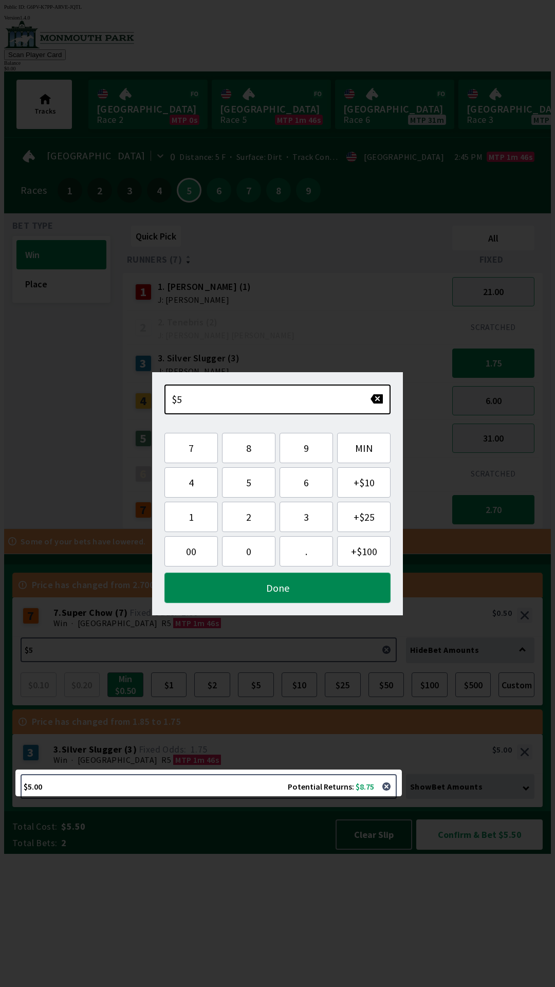
click at [324, 588] on button "Done" at bounding box center [278, 588] width 226 height 30
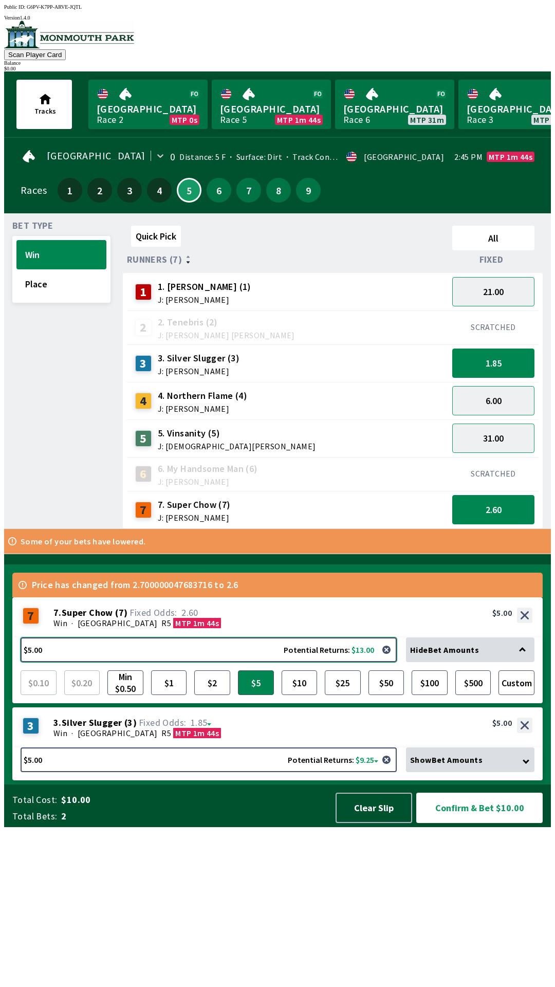
click at [320, 662] on button "$5.00 Potential Returns: $13.00" at bounding box center [209, 650] width 376 height 25
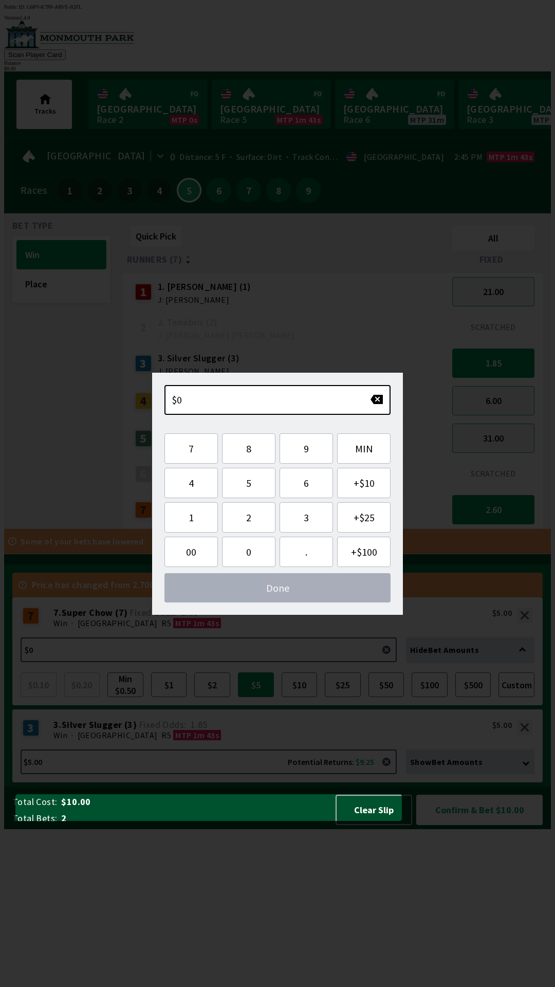
click at [458, 529] on div "Quick Pick All Runners (7) Fixed 1 1. [PERSON_NAME] (1) J: [PERSON_NAME] 21.00 …" at bounding box center [337, 375] width 428 height 307
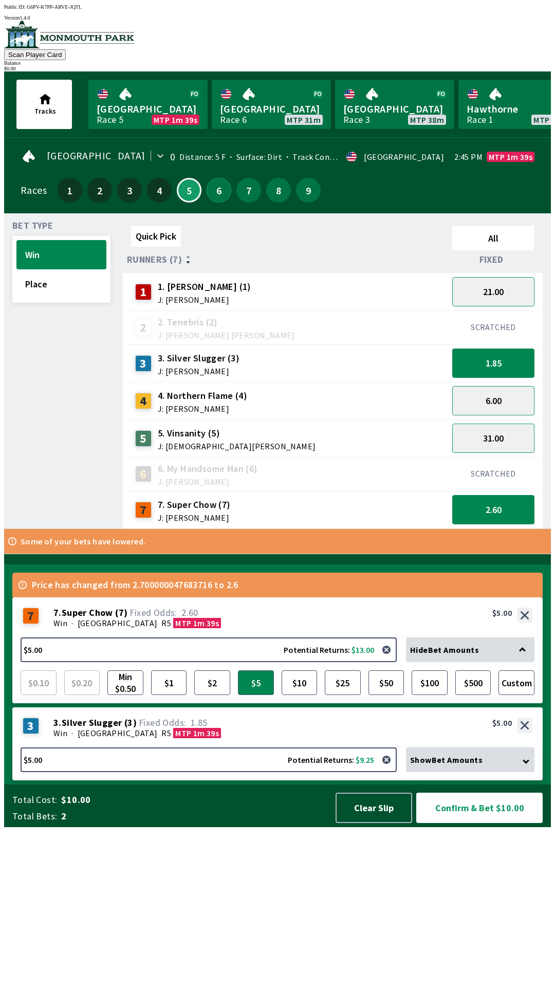
click at [211, 183] on button "6" at bounding box center [219, 190] width 25 height 25
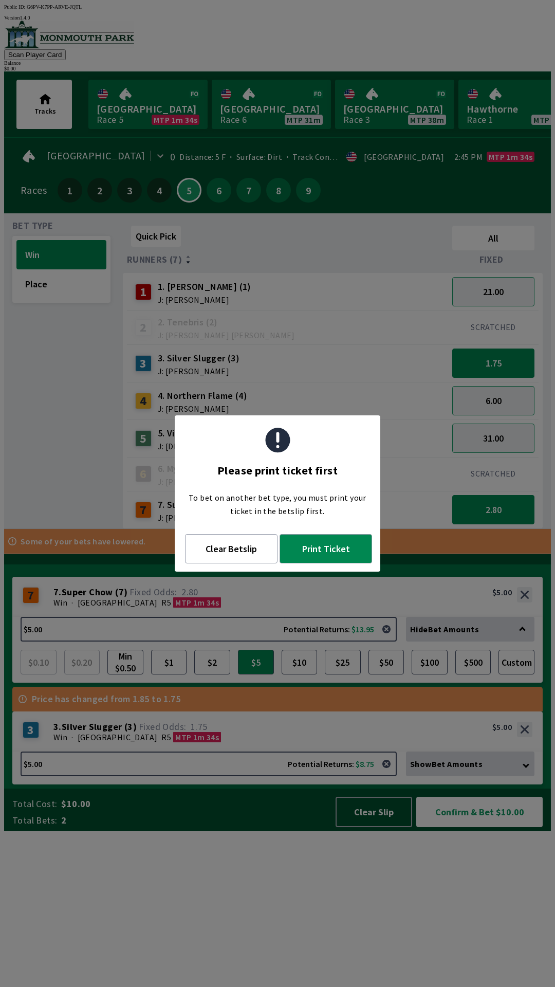
click at [301, 529] on div "Quick Pick All Runners (7) Fixed 1 1. [PERSON_NAME] (1) J: [PERSON_NAME] 21.00 …" at bounding box center [337, 375] width 428 height 307
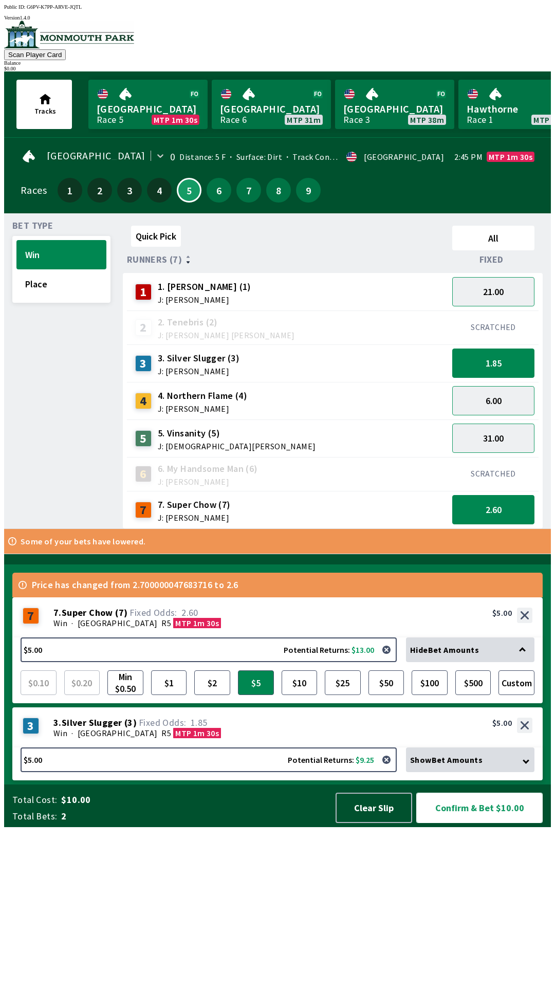
click at [469, 823] on button "Confirm & Bet $10.00" at bounding box center [479, 808] width 126 height 30
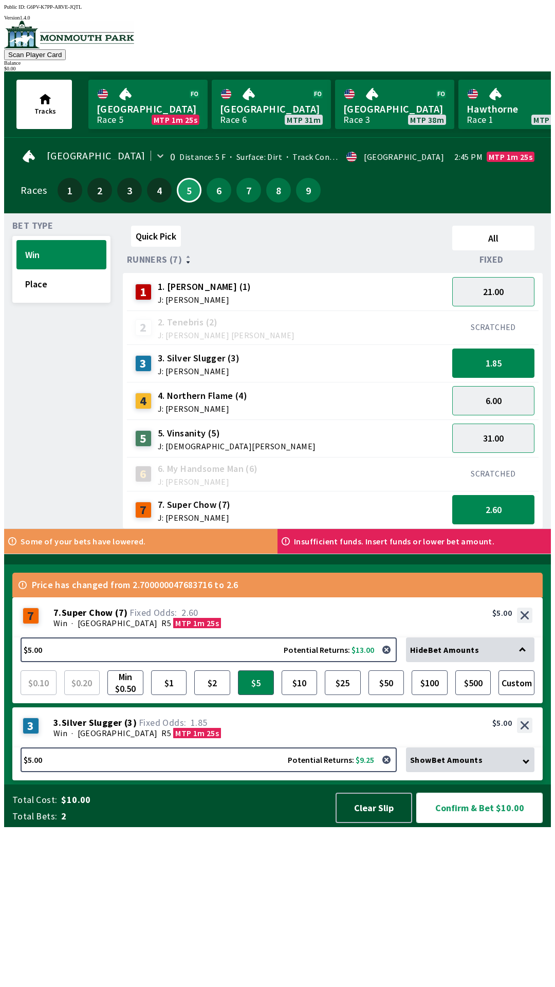
click at [459, 823] on button "Confirm & Bet $10.00" at bounding box center [479, 808] width 126 height 30
click at [469, 765] on span "Show Bet Amounts" at bounding box center [446, 760] width 73 height 10
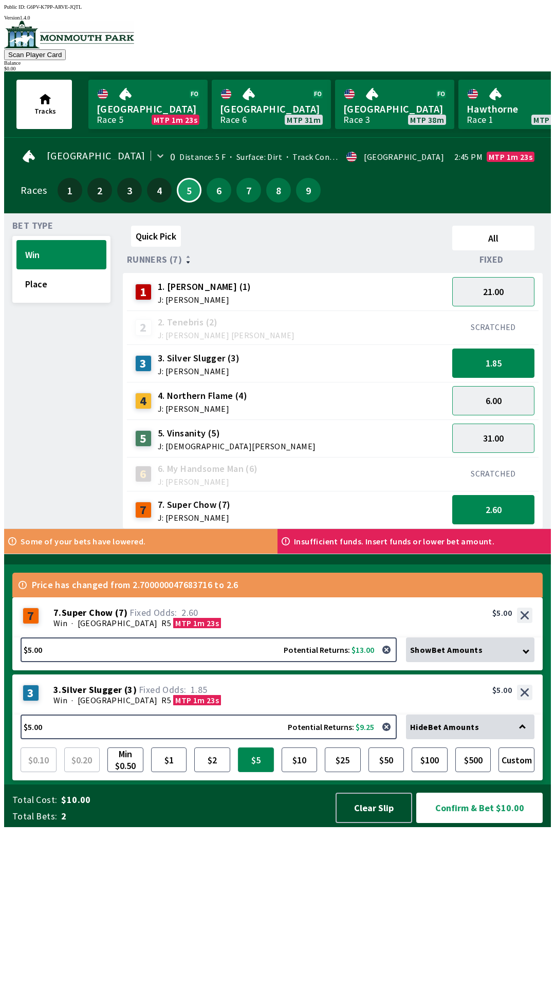
click at [255, 772] on button "$5" at bounding box center [256, 760] width 36 height 25
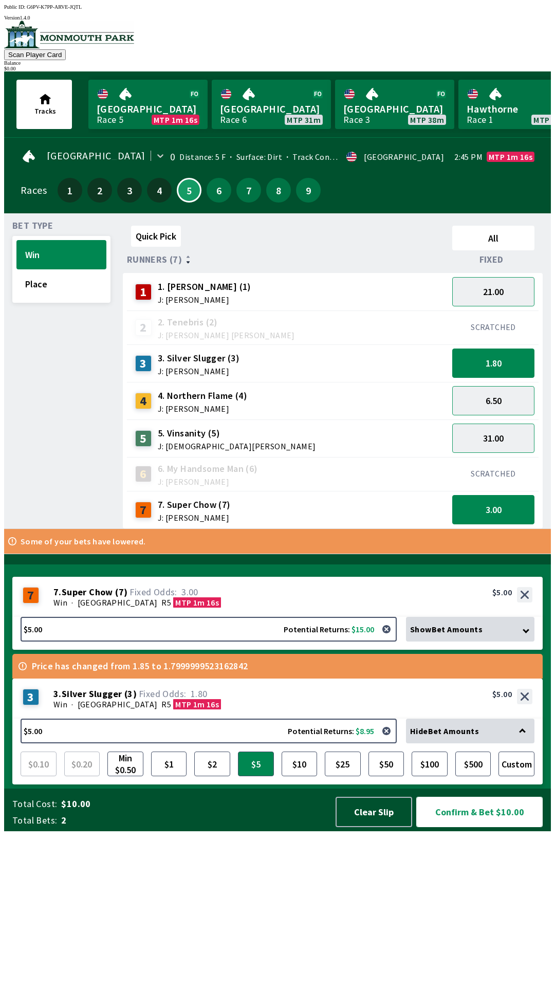
click at [468, 827] on button "Confirm & Bet $10.00" at bounding box center [479, 812] width 126 height 30
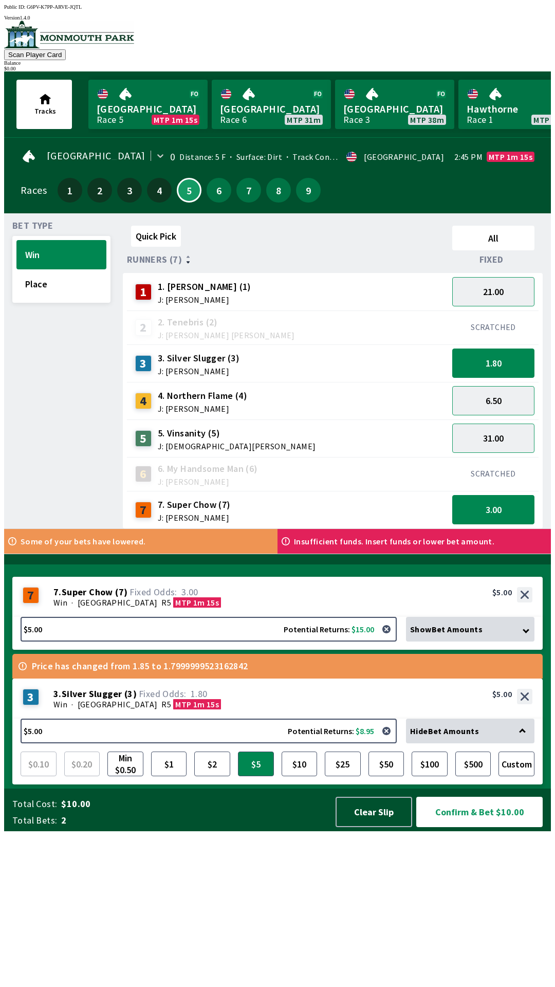
click at [159, 554] on div "Some of your bets have lowered." at bounding box center [141, 541] width 274 height 25
click at [210, 180] on button "6" at bounding box center [219, 190] width 25 height 25
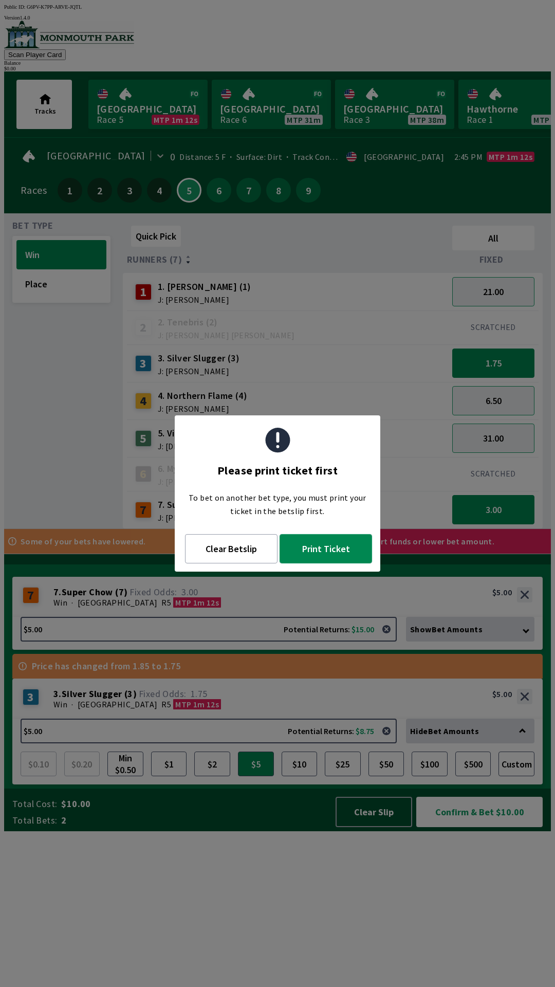
click at [328, 551] on button "Print Ticket" at bounding box center [326, 548] width 93 height 29
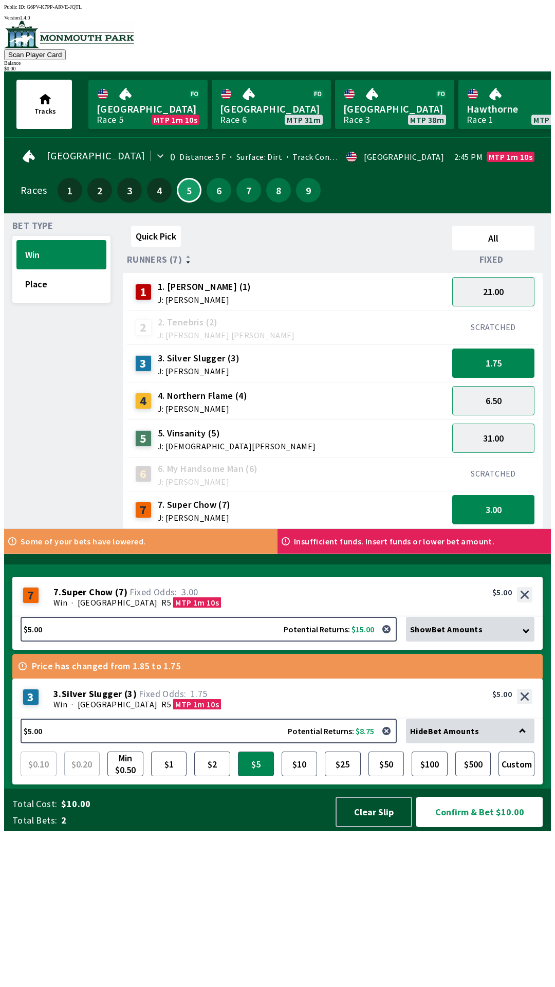
click at [457, 827] on button "Confirm & Bet $10.00" at bounding box center [479, 812] width 126 height 30
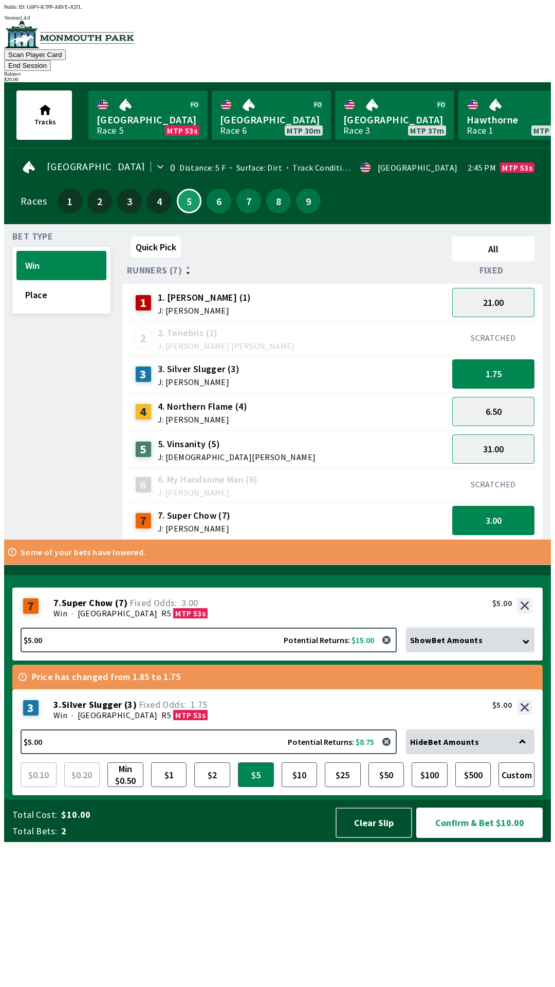
click at [474, 838] on button "Confirm & Bet $10.00" at bounding box center [479, 823] width 126 height 30
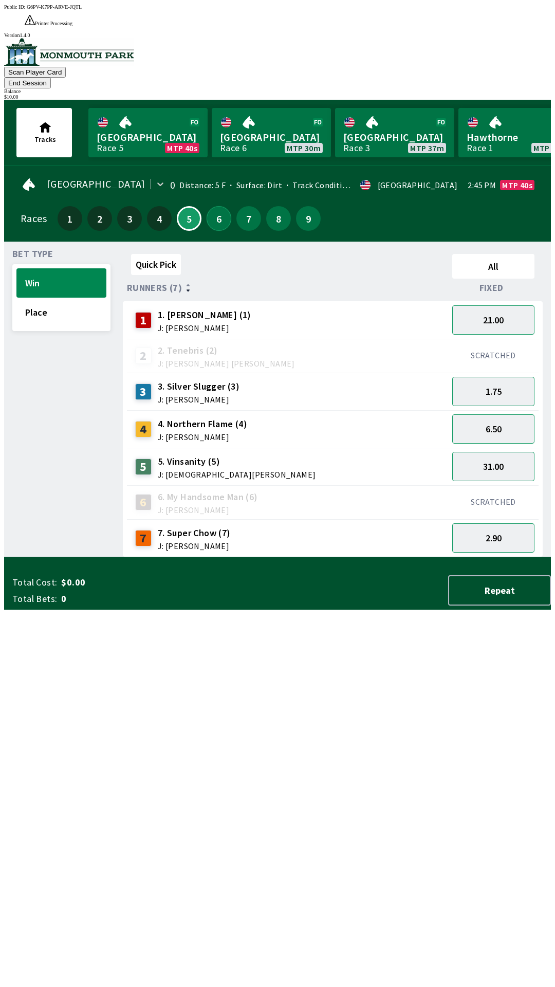
click at [210, 206] on button "6" at bounding box center [219, 218] width 25 height 25
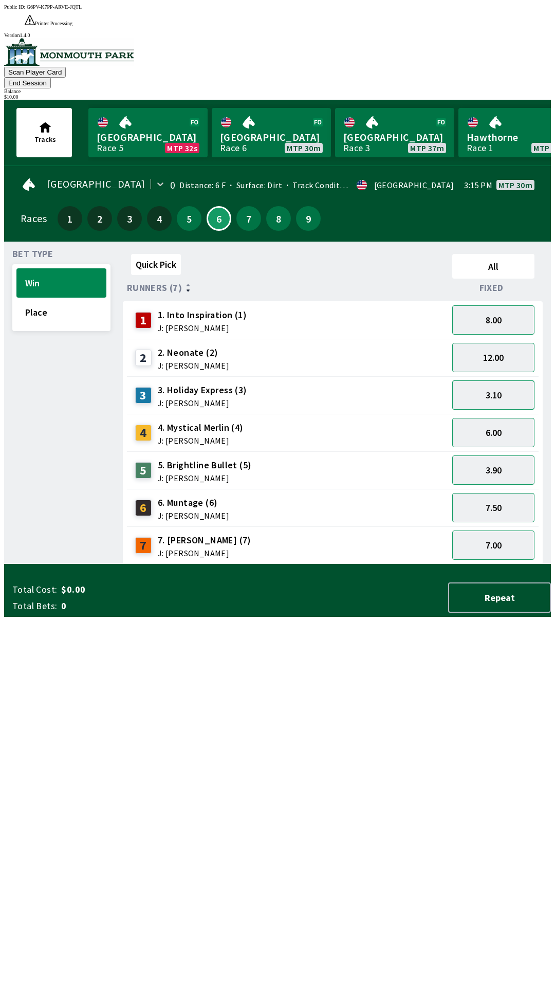
click at [500, 381] on button "3.10" at bounding box center [493, 395] width 82 height 29
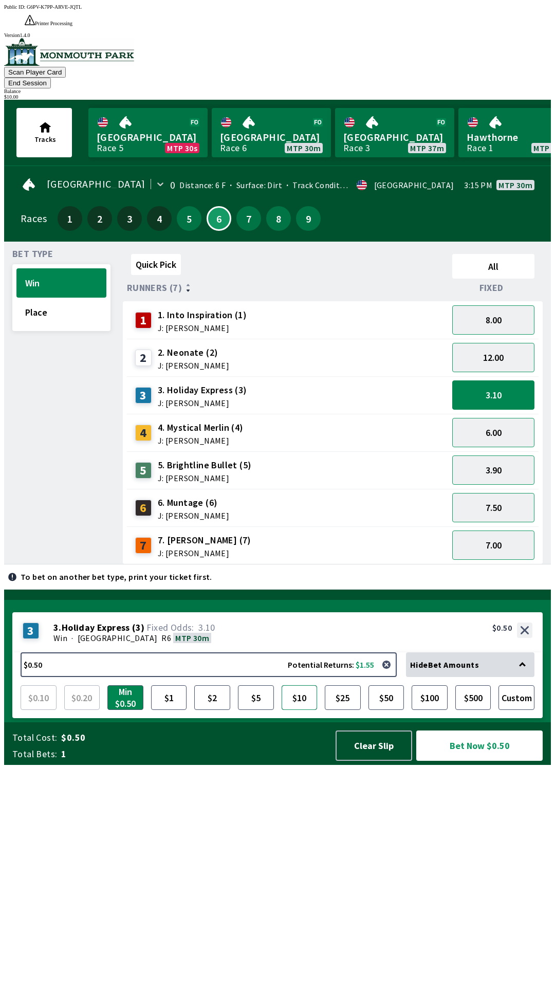
click at [298, 710] on button "$10" at bounding box center [300, 697] width 36 height 25
click at [479, 761] on button "Bet Now $10.00" at bounding box center [479, 746] width 126 height 30
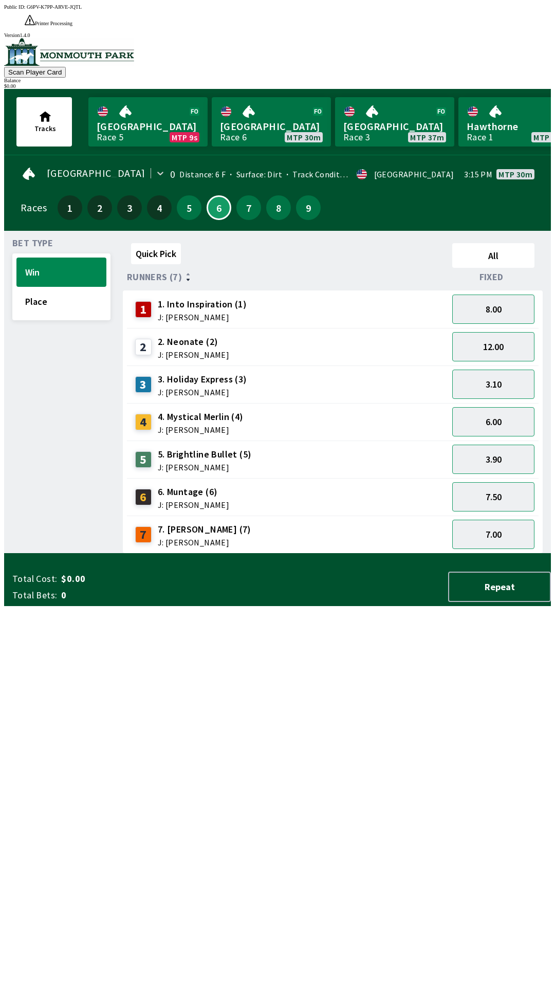
click at [421, 554] on div "Quick Pick All Runners (7) Fixed 1 1. Into Inspiration (1) J: [PERSON_NAME] 8.0…" at bounding box center [337, 396] width 428 height 315
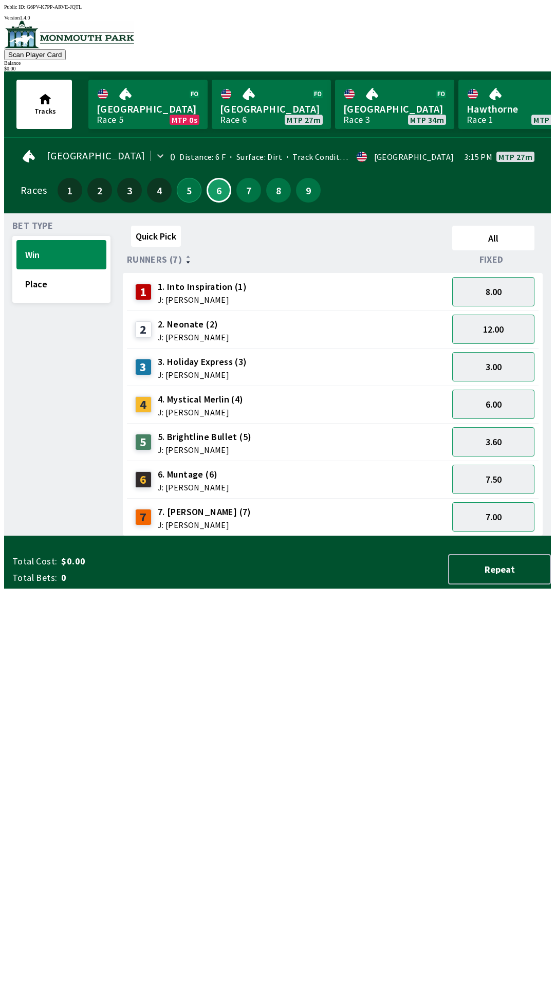
click at [178, 181] on button "5" at bounding box center [189, 190] width 25 height 25
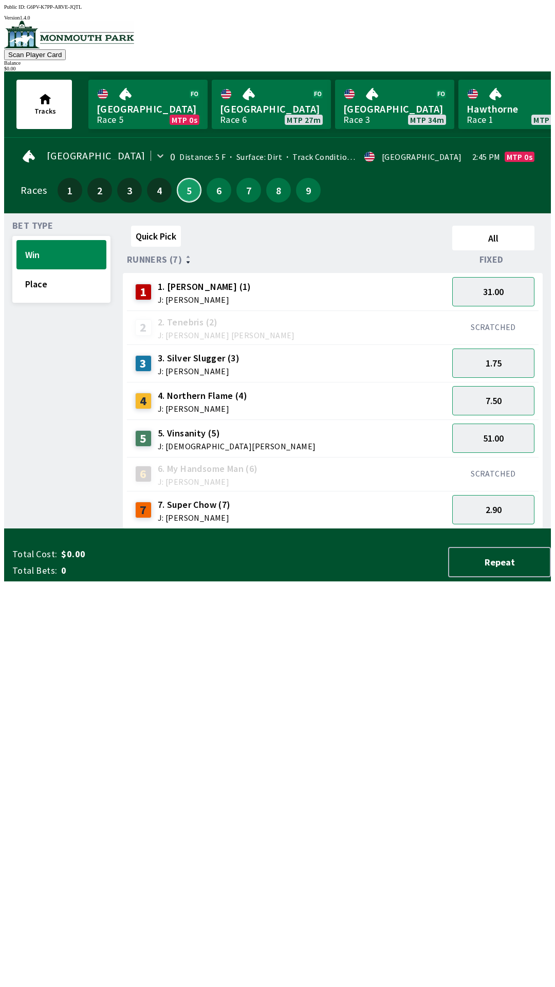
click at [184, 186] on button "5" at bounding box center [189, 190] width 25 height 25
click at [215, 193] on button "6" at bounding box center [219, 190] width 25 height 25
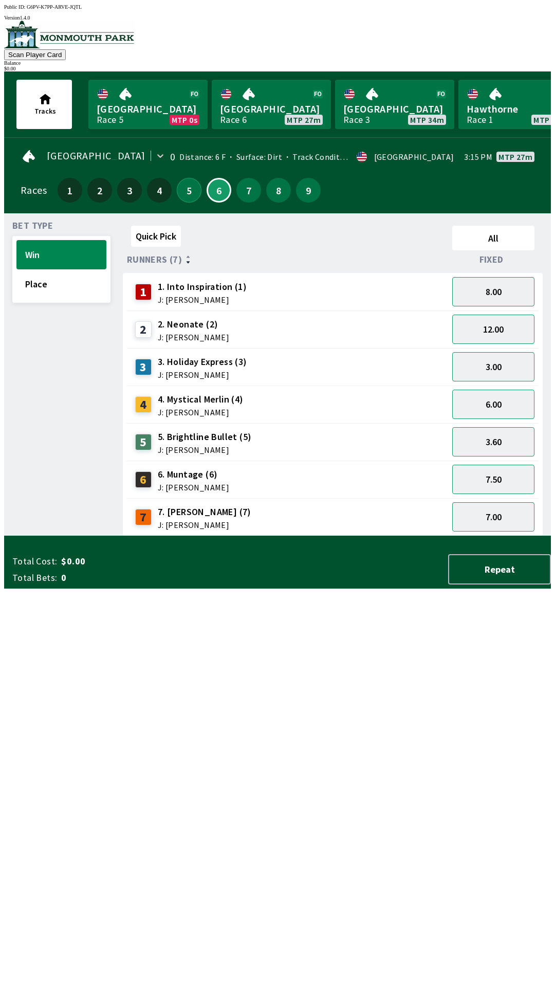
click at [177, 182] on button "5" at bounding box center [189, 190] width 25 height 25
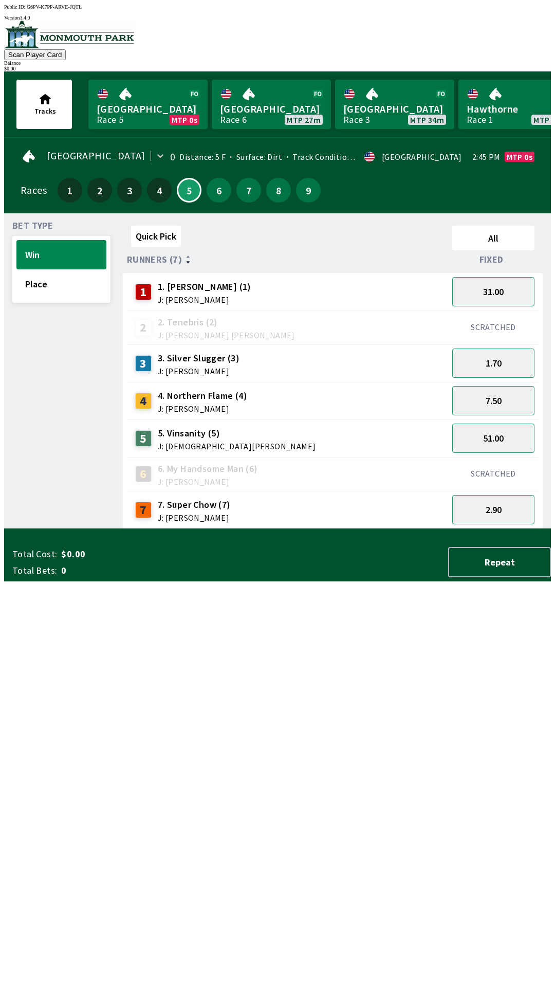
click at [201, 397] on div "4. Northern Flame (4) J: [PERSON_NAME]" at bounding box center [202, 401] width 89 height 24
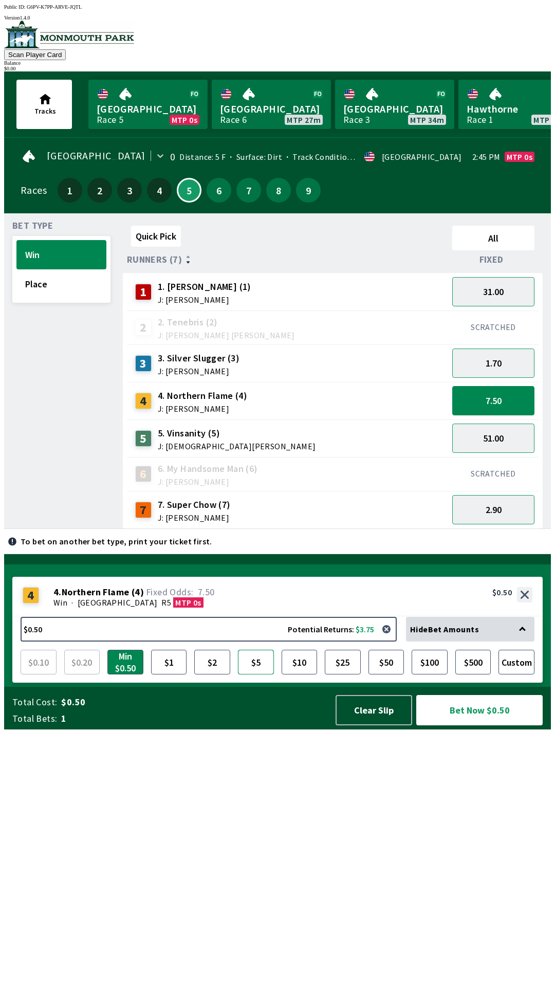
click at [254, 675] on button "$5" at bounding box center [256, 662] width 36 height 25
click at [482, 726] on button "Bet Now $5.00" at bounding box center [479, 710] width 126 height 30
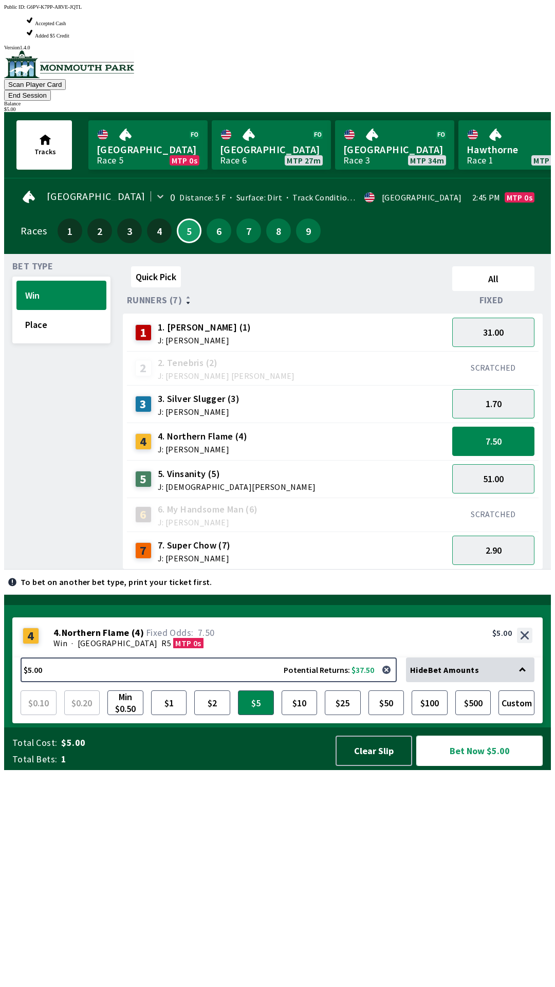
click at [487, 766] on button "Bet Now $5.00" at bounding box center [479, 751] width 126 height 30
